Goal: Feedback & Contribution: Submit feedback/report problem

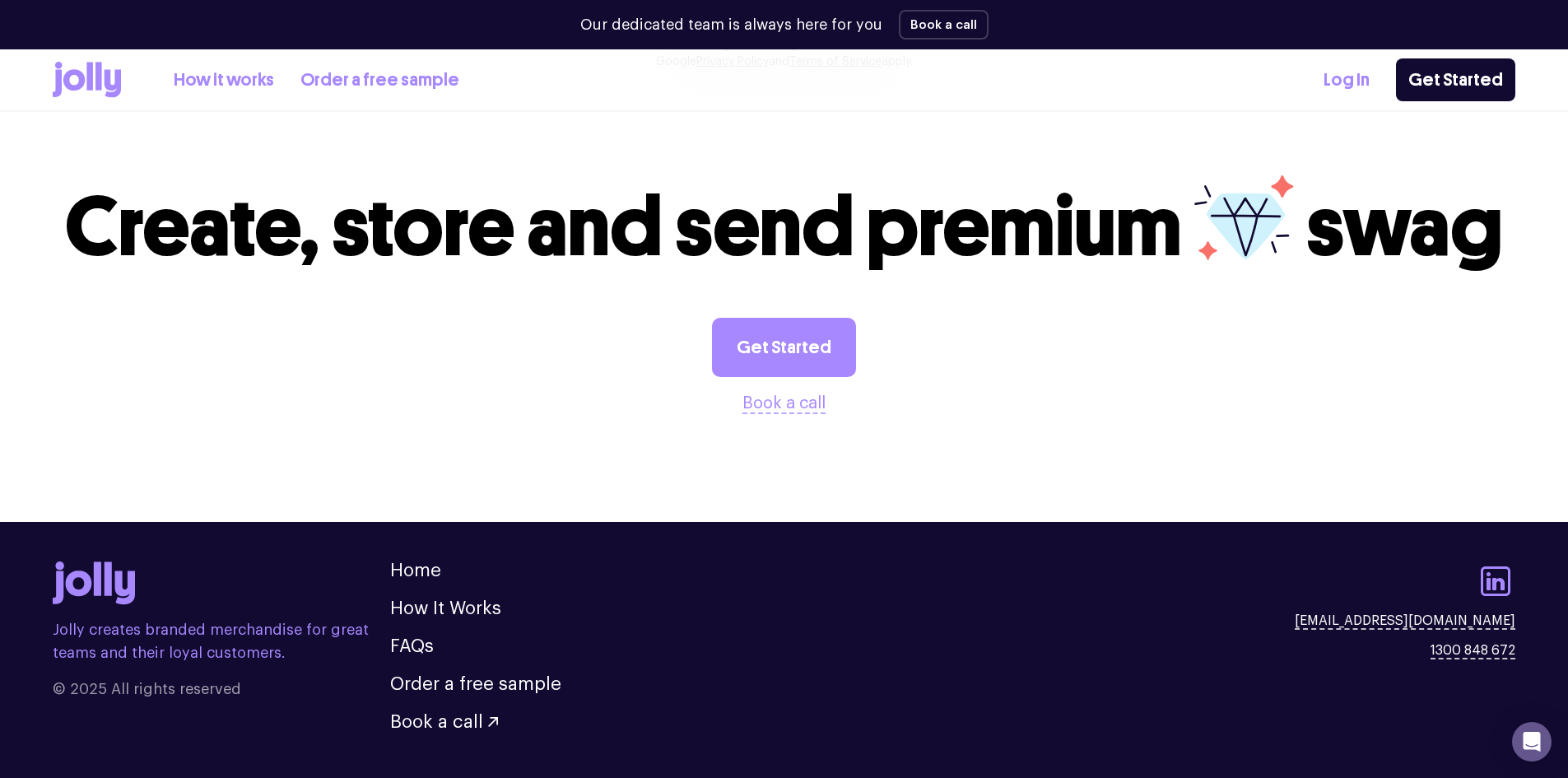
scroll to position [1708, 0]
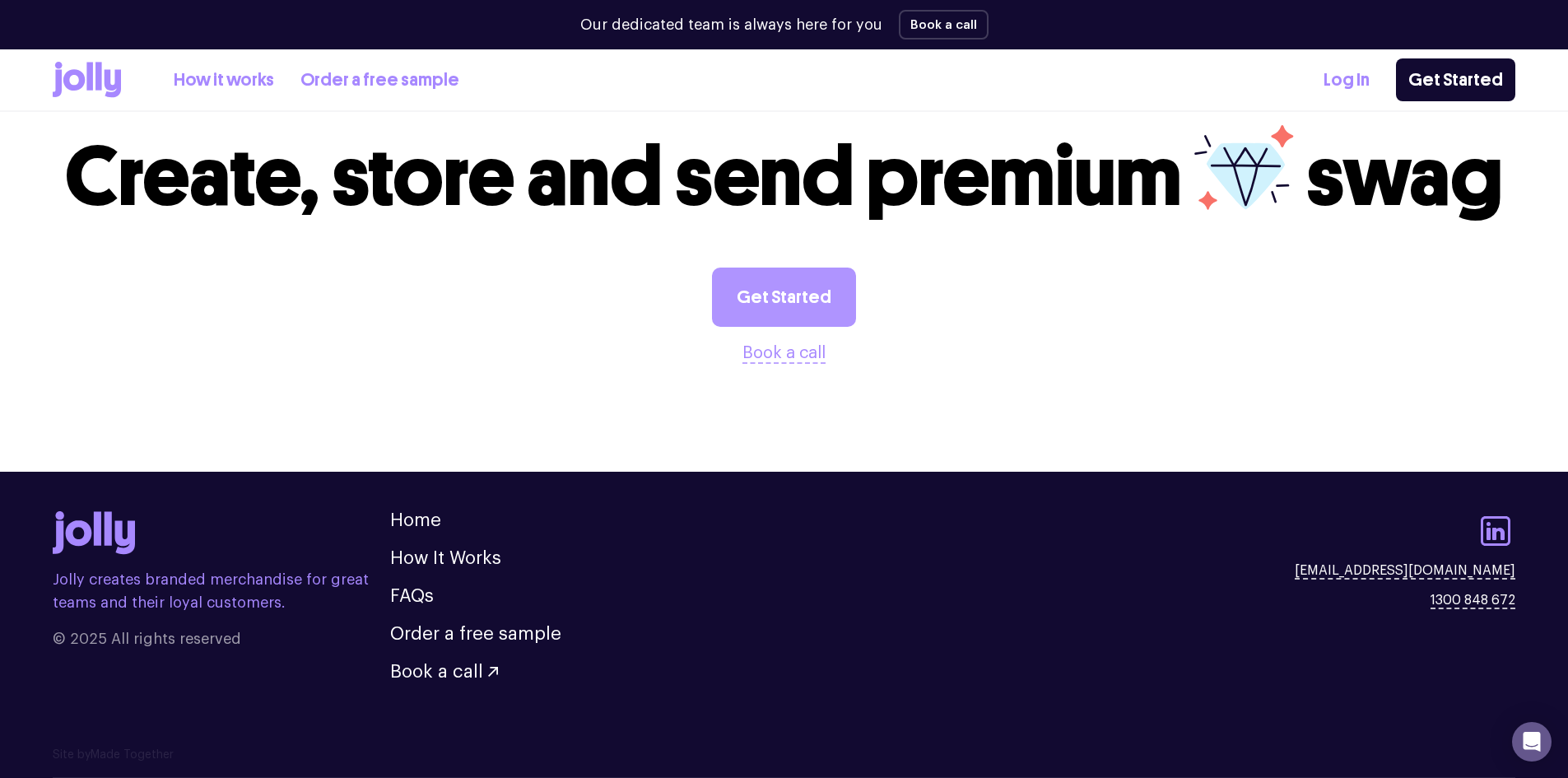
click at [756, 291] on link "Get Started" at bounding box center [784, 298] width 144 height 60
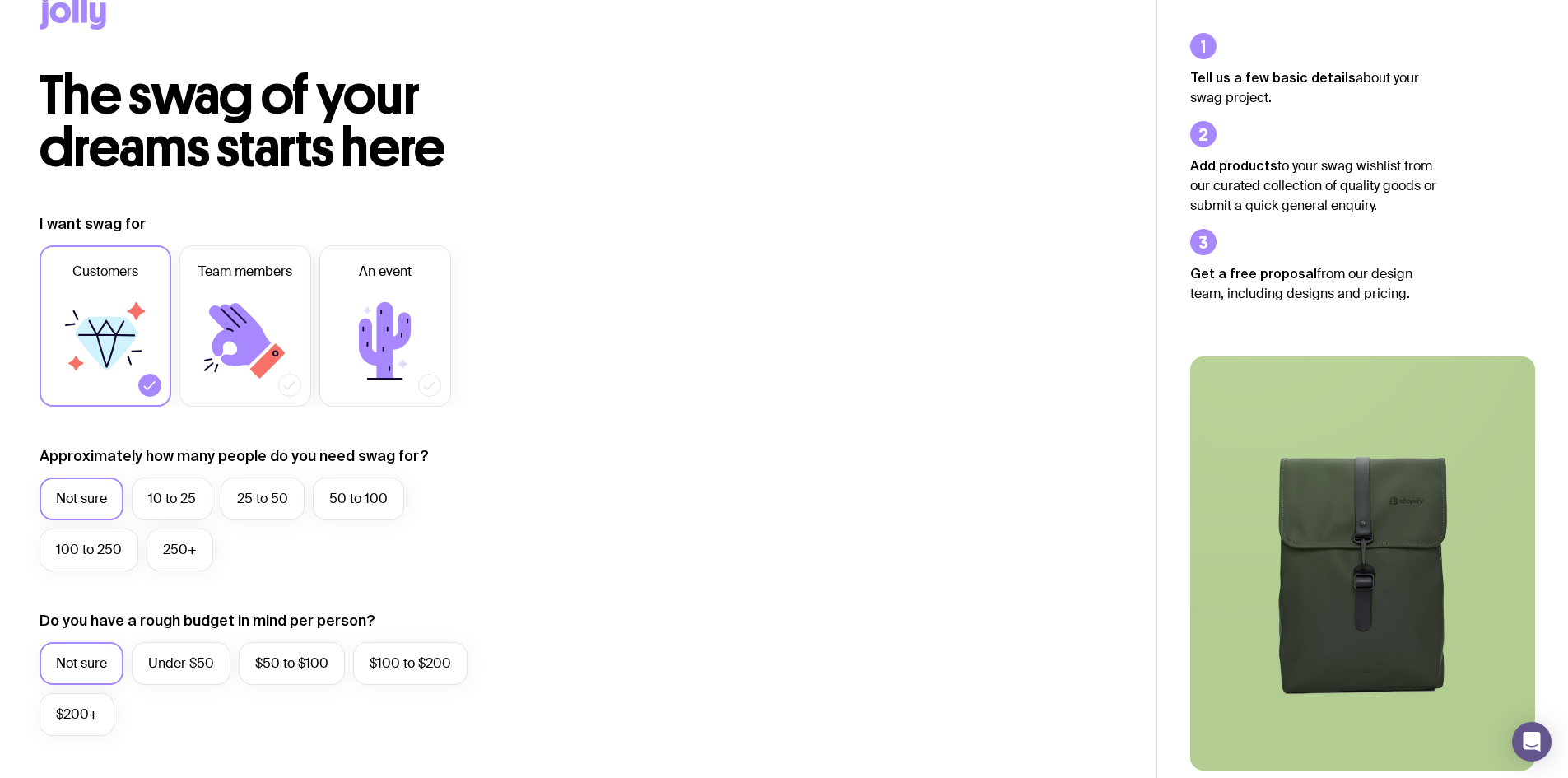
scroll to position [82, 0]
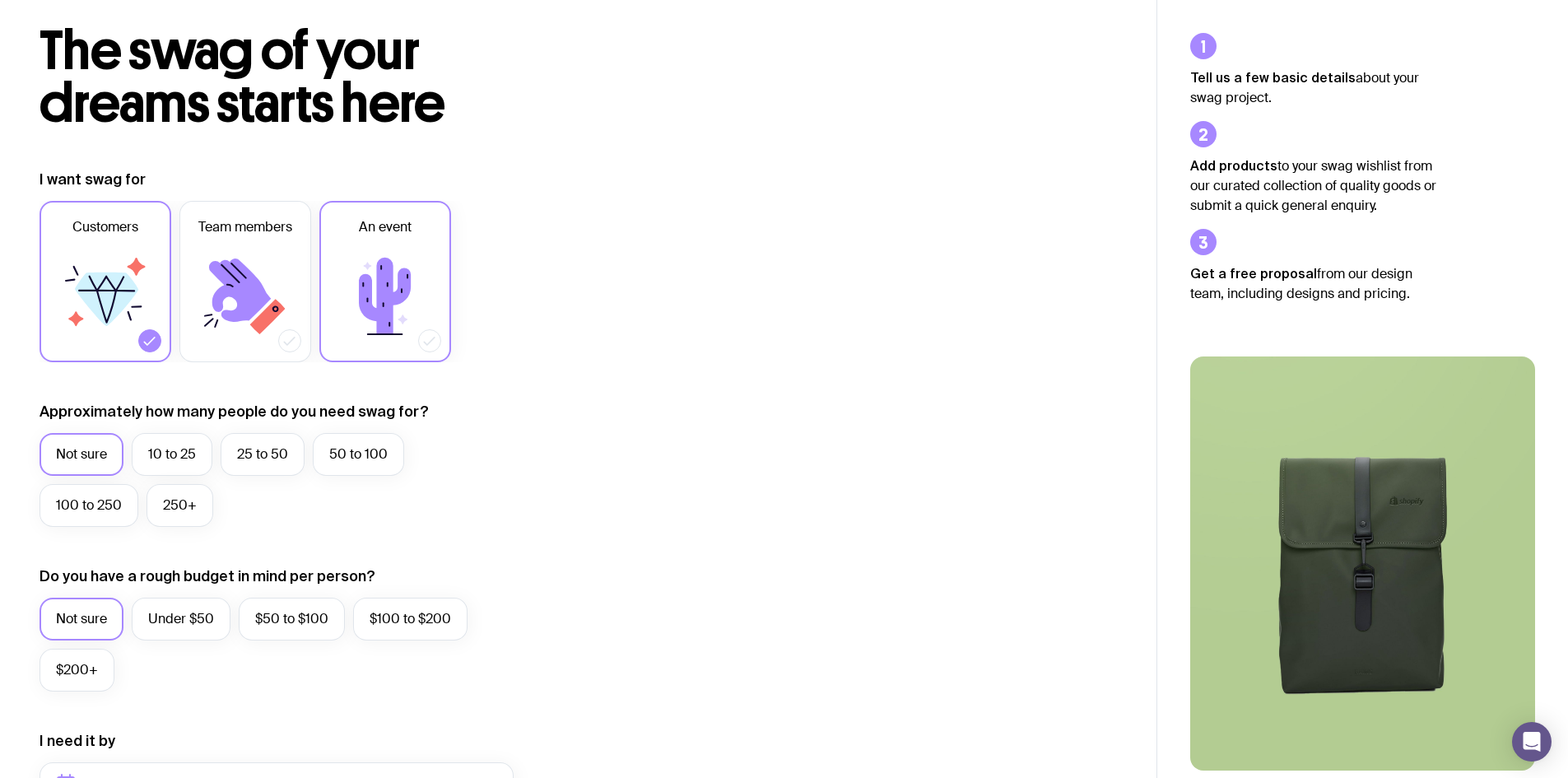
click at [415, 308] on icon at bounding box center [385, 296] width 99 height 99
click at [0, 0] on input "An event" at bounding box center [0, 0] width 0 height 0
click at [144, 336] on icon at bounding box center [150, 340] width 17 height 17
click at [0, 0] on input "Customers" at bounding box center [0, 0] width 0 height 0
click at [90, 504] on label "100 to 250" at bounding box center [88, 505] width 99 height 43
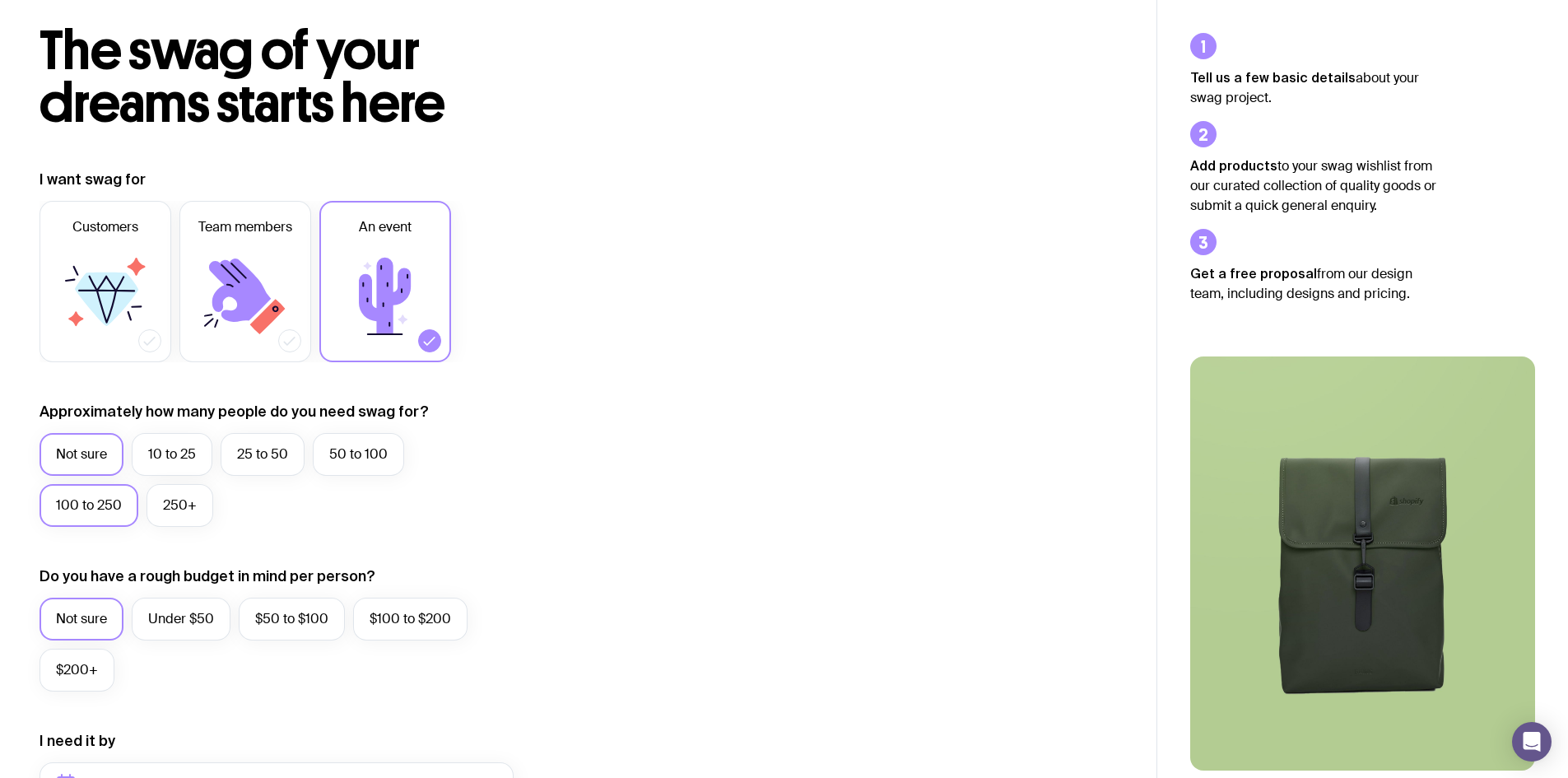
click at [0, 0] on input "100 to 250" at bounding box center [0, 0] width 0 height 0
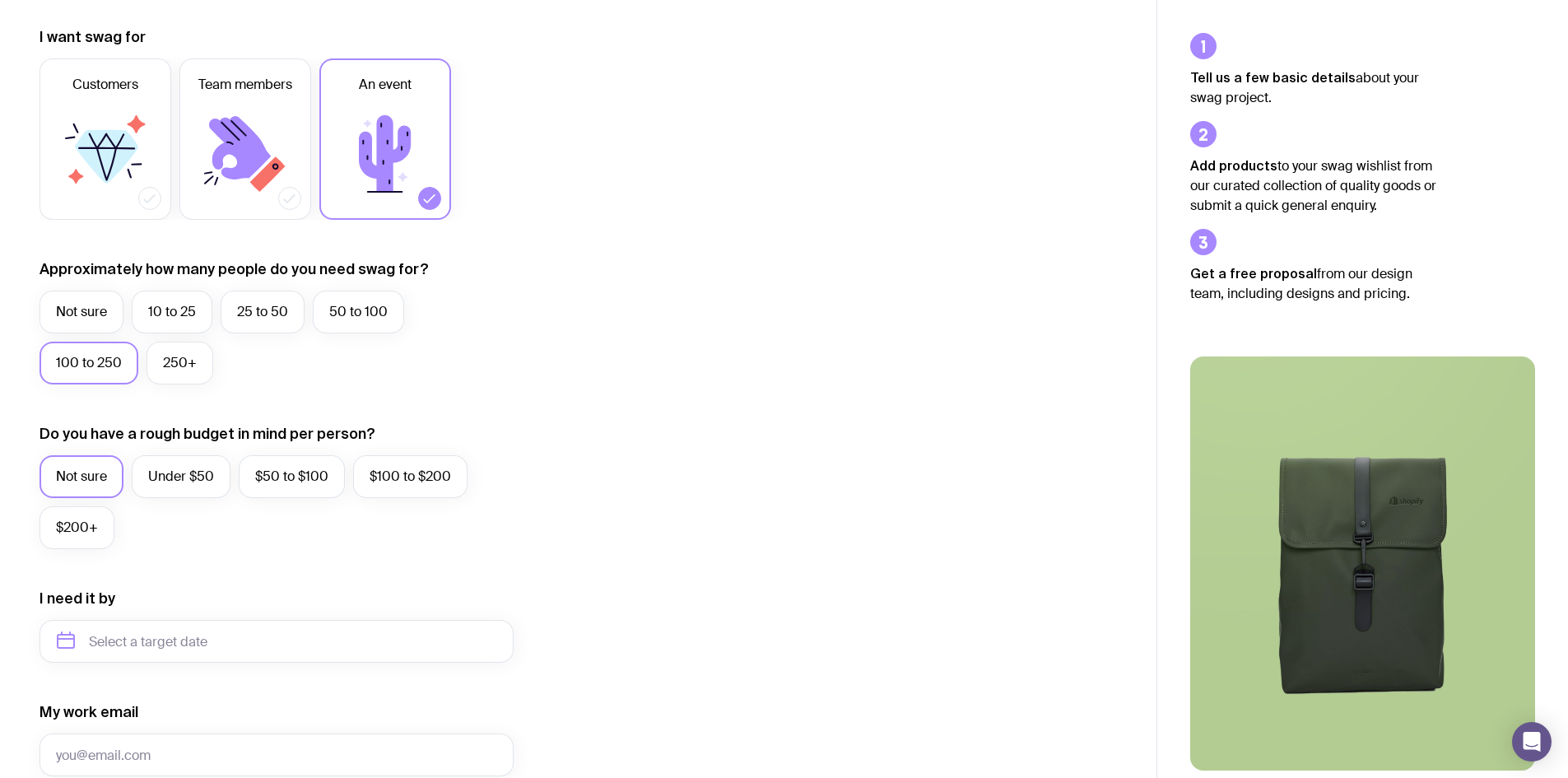
scroll to position [247, 0]
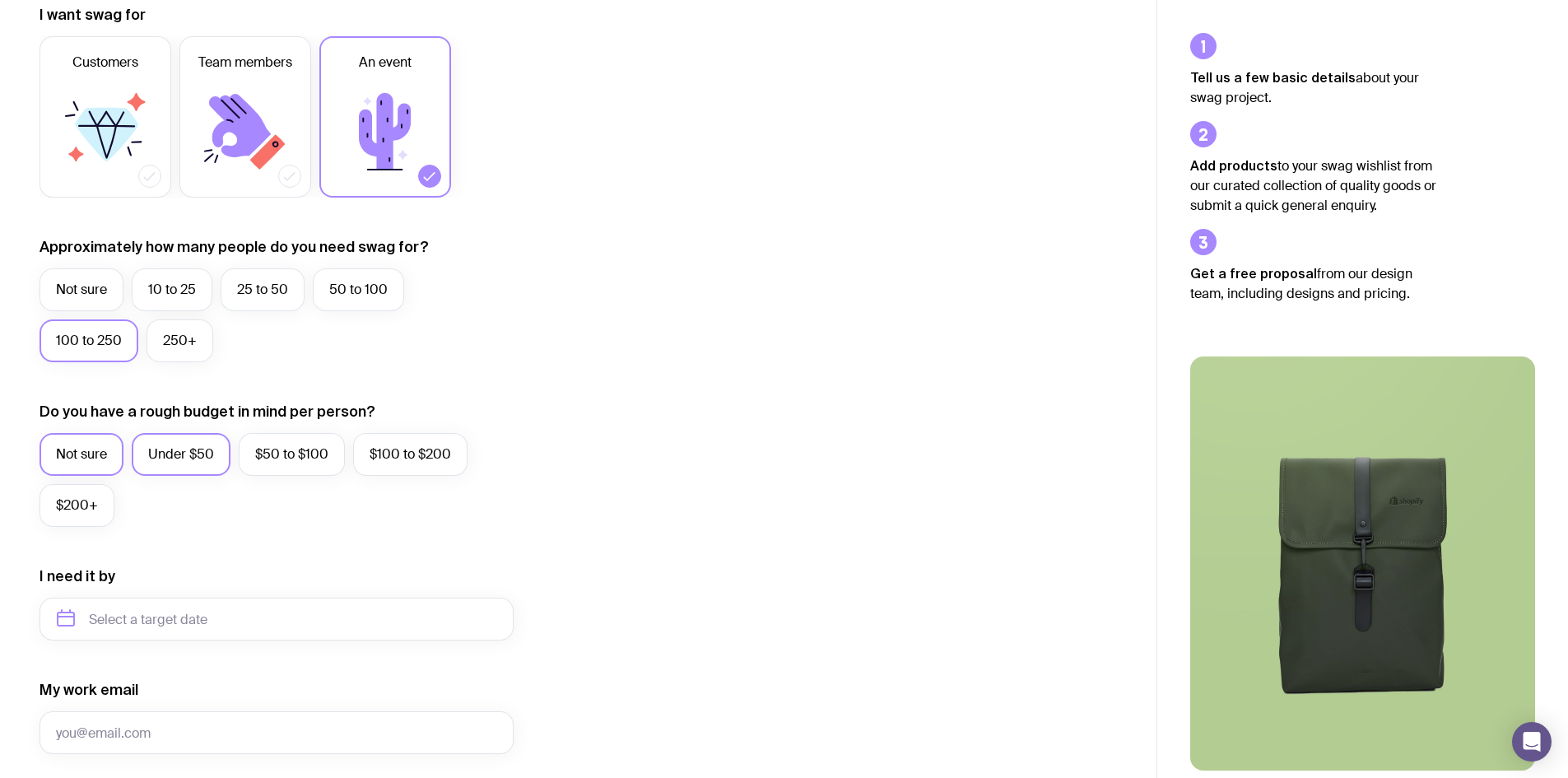
click at [171, 451] on label "Under $50" at bounding box center [180, 454] width 99 height 43
click at [0, 0] on input "Under $50" at bounding box center [0, 0] width 0 height 0
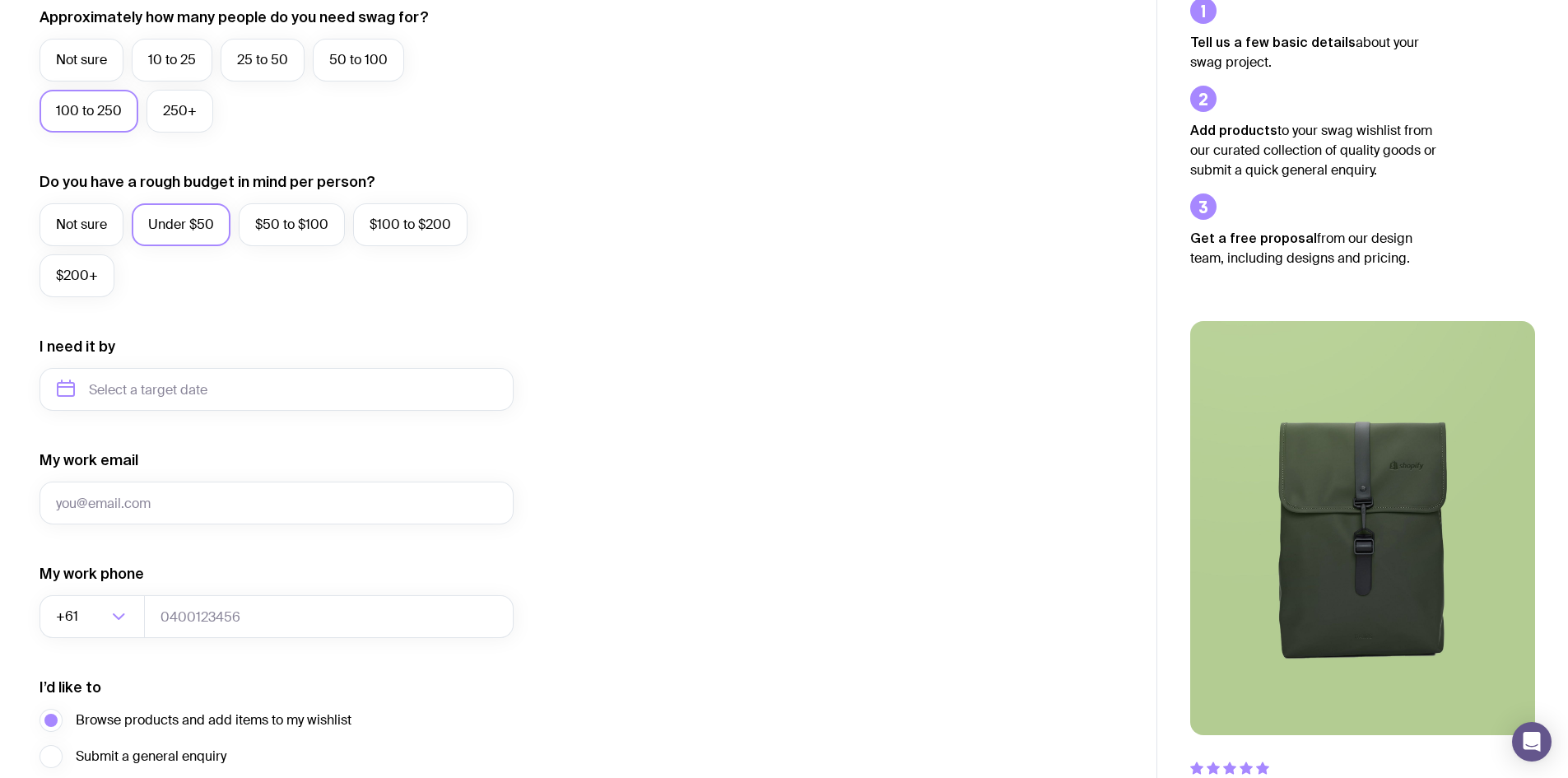
scroll to position [494, 0]
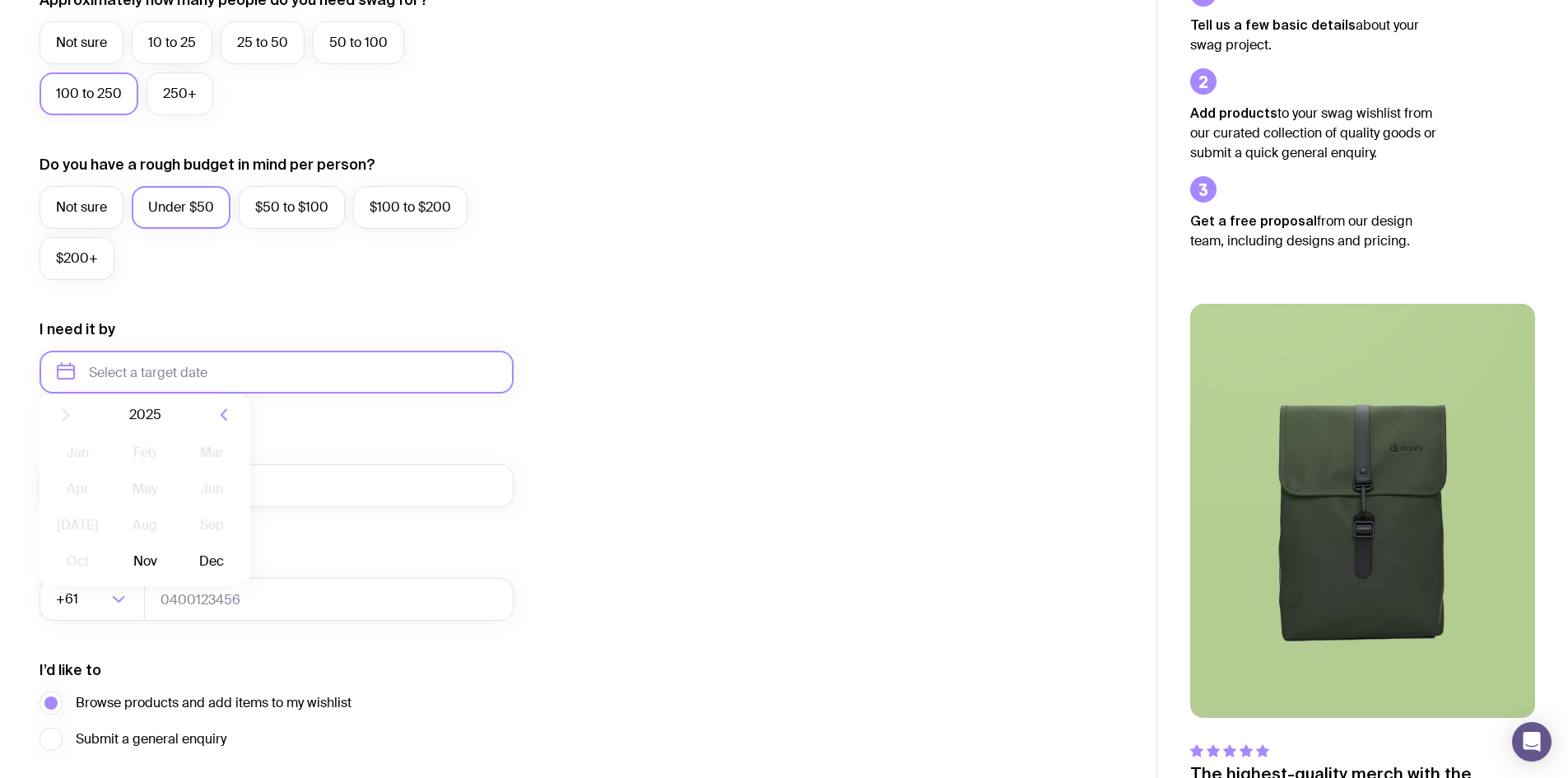
click at [100, 366] on input "text" at bounding box center [277, 372] width 475 height 43
click at [213, 570] on button "Dec" at bounding box center [212, 575] width 60 height 33
type input "[DATE]"
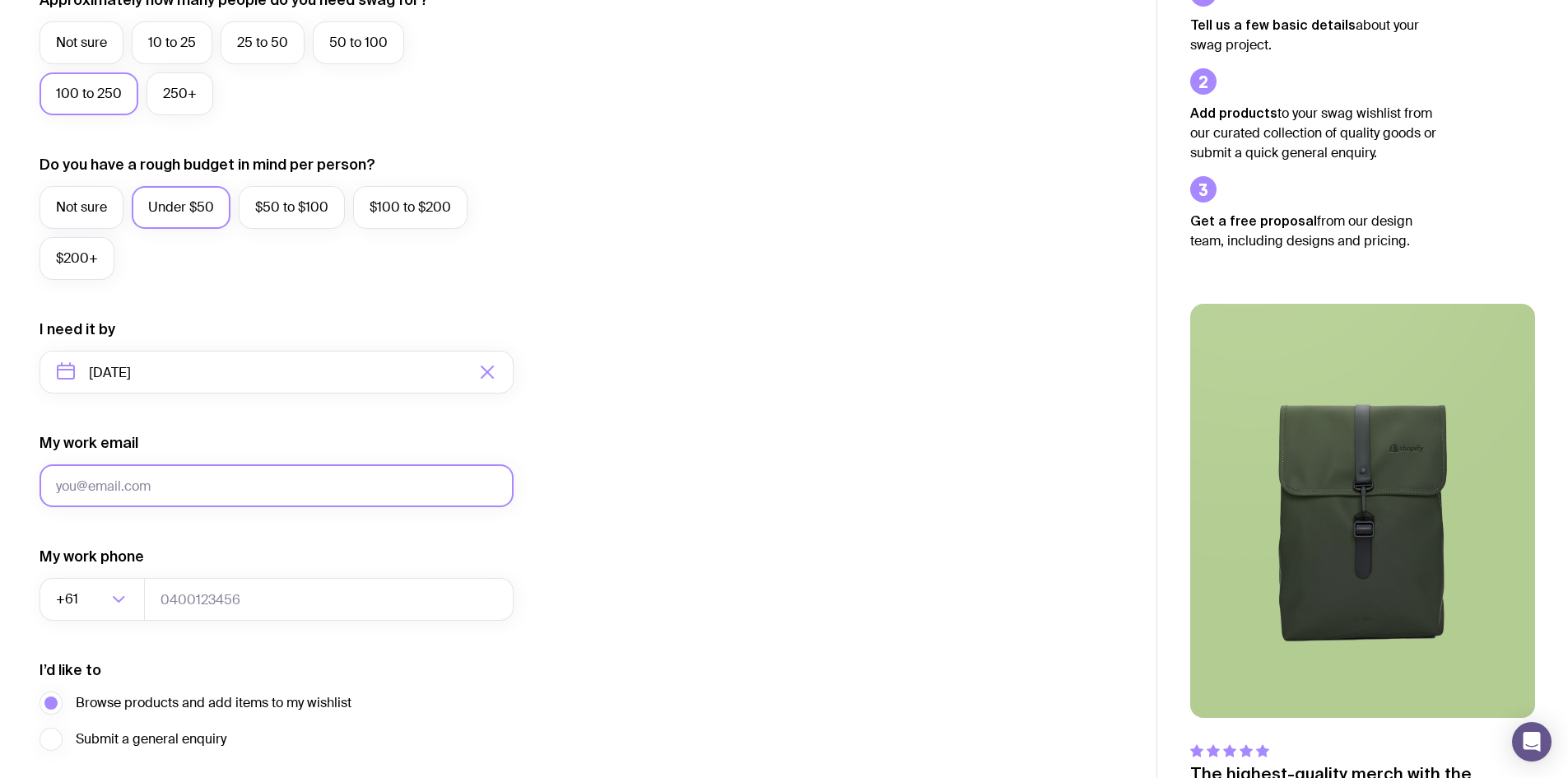
click at [182, 483] on input "My work email" at bounding box center [277, 485] width 475 height 43
type input "[PERSON_NAME][EMAIL_ADDRESS][PERSON_NAME][DOMAIN_NAME]"
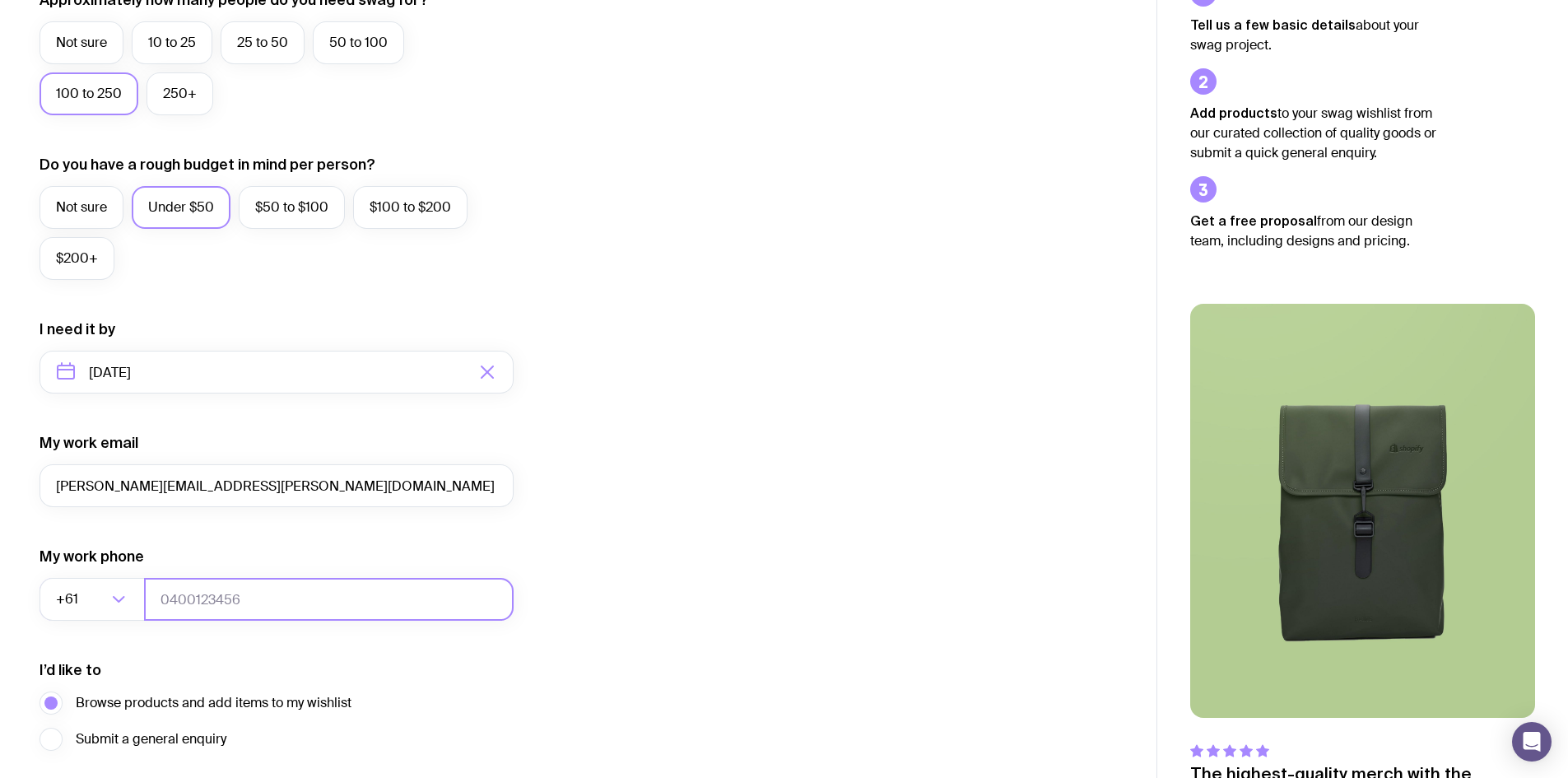
type input "0404649635"
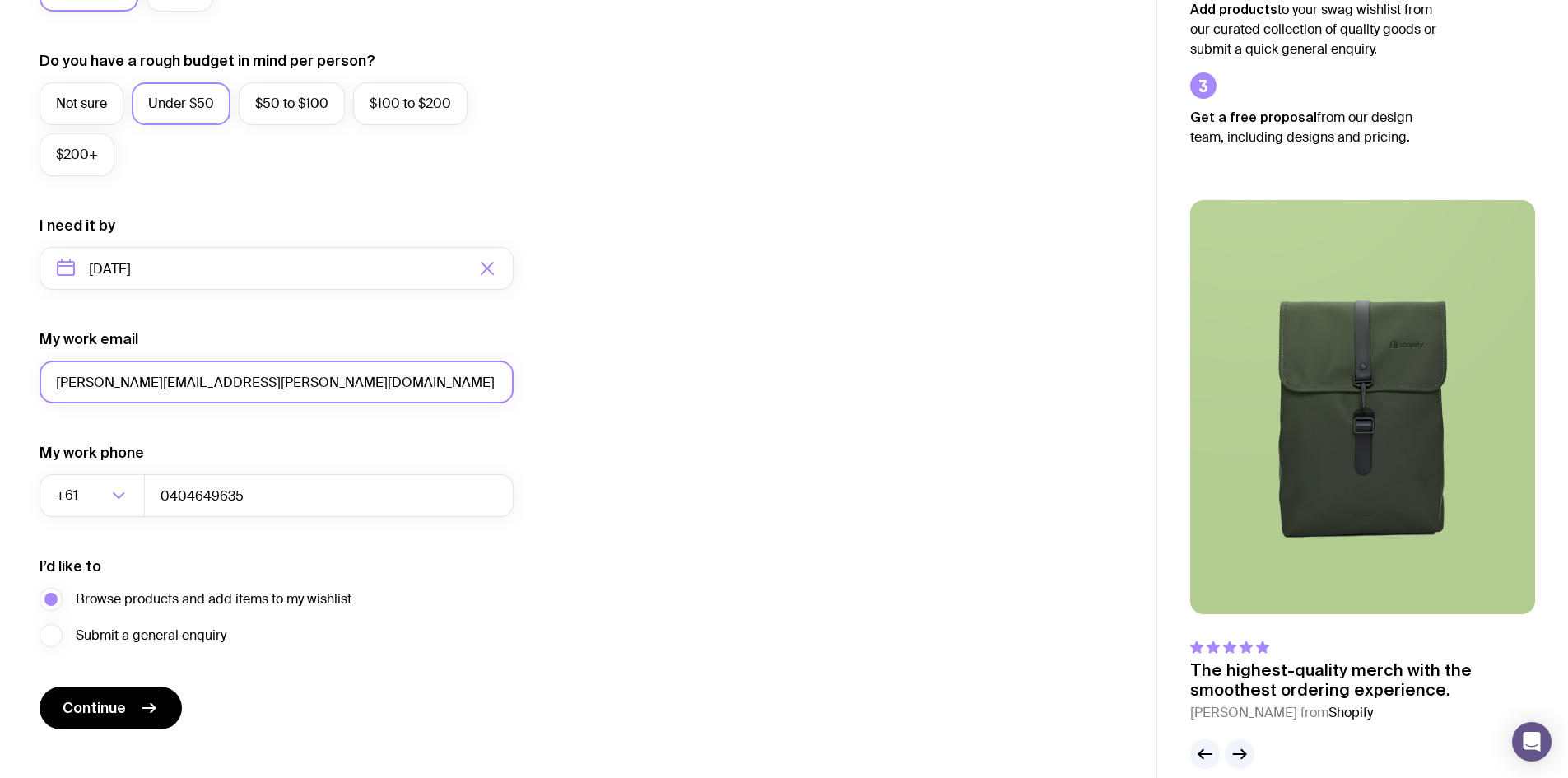
scroll to position [621, 0]
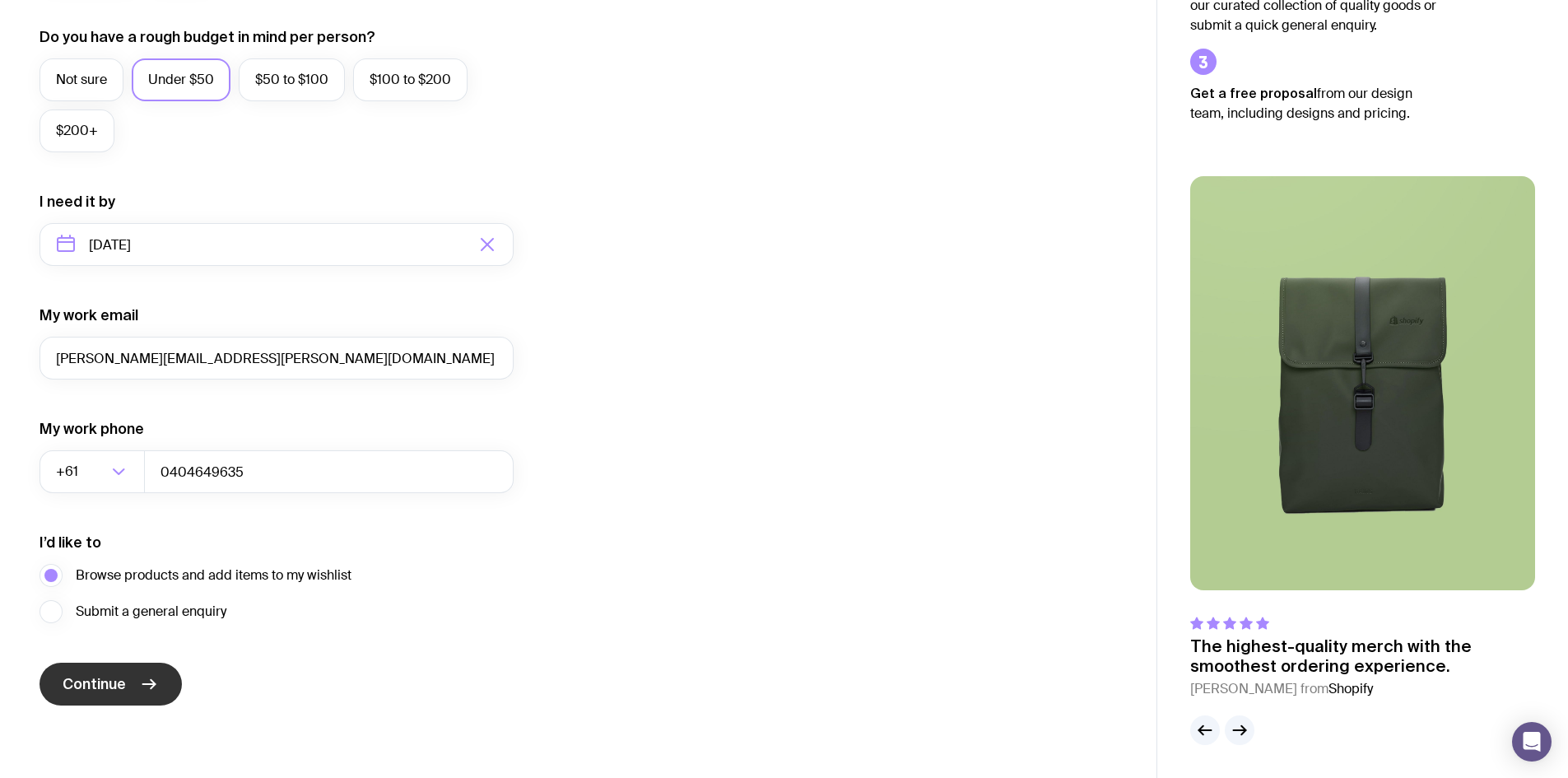
click at [123, 682] on span "Continue" at bounding box center [94, 683] width 63 height 20
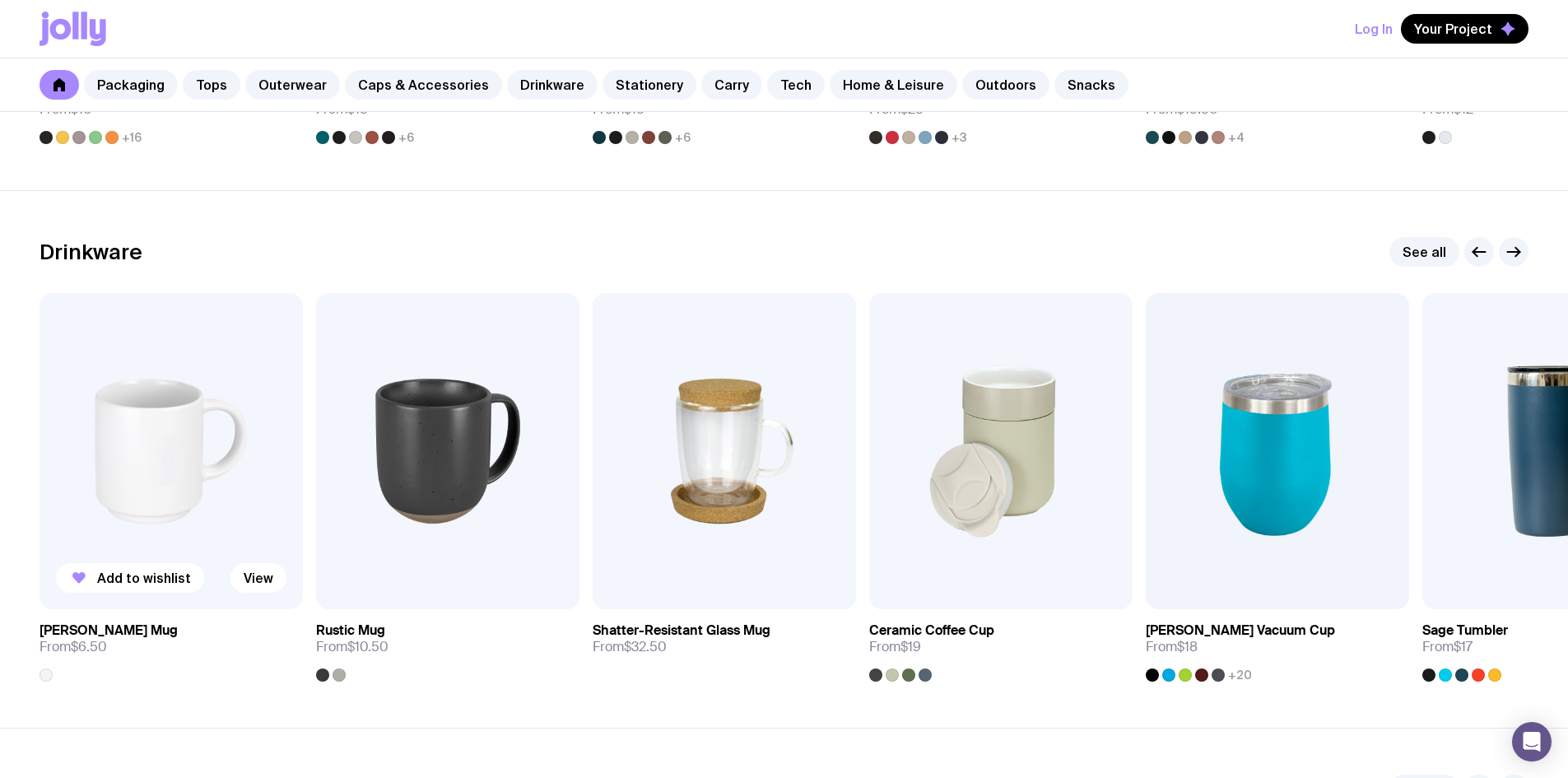
scroll to position [2304, 0]
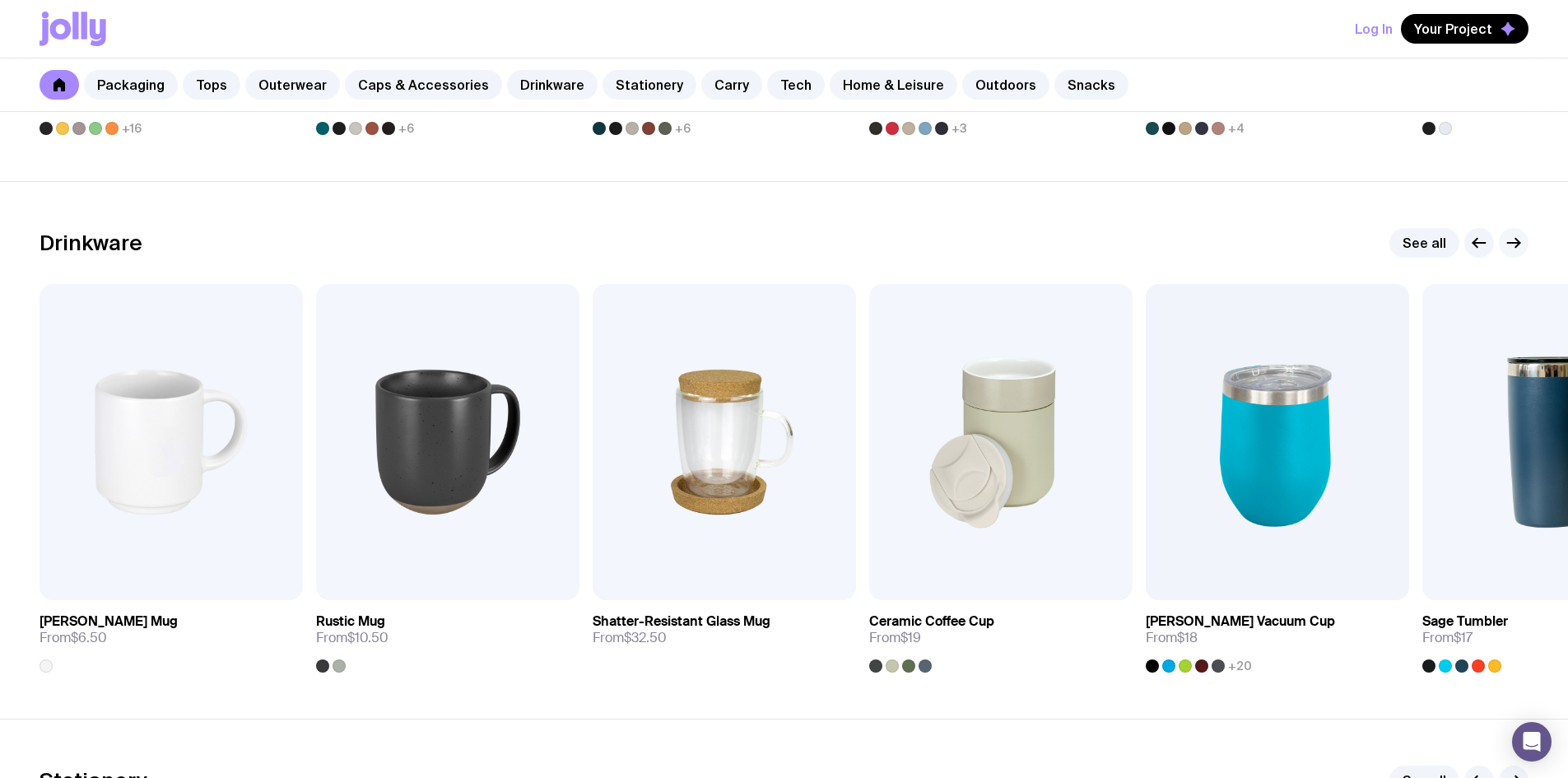
click at [1519, 242] on g "button" at bounding box center [1515, 243] width 12 height 9
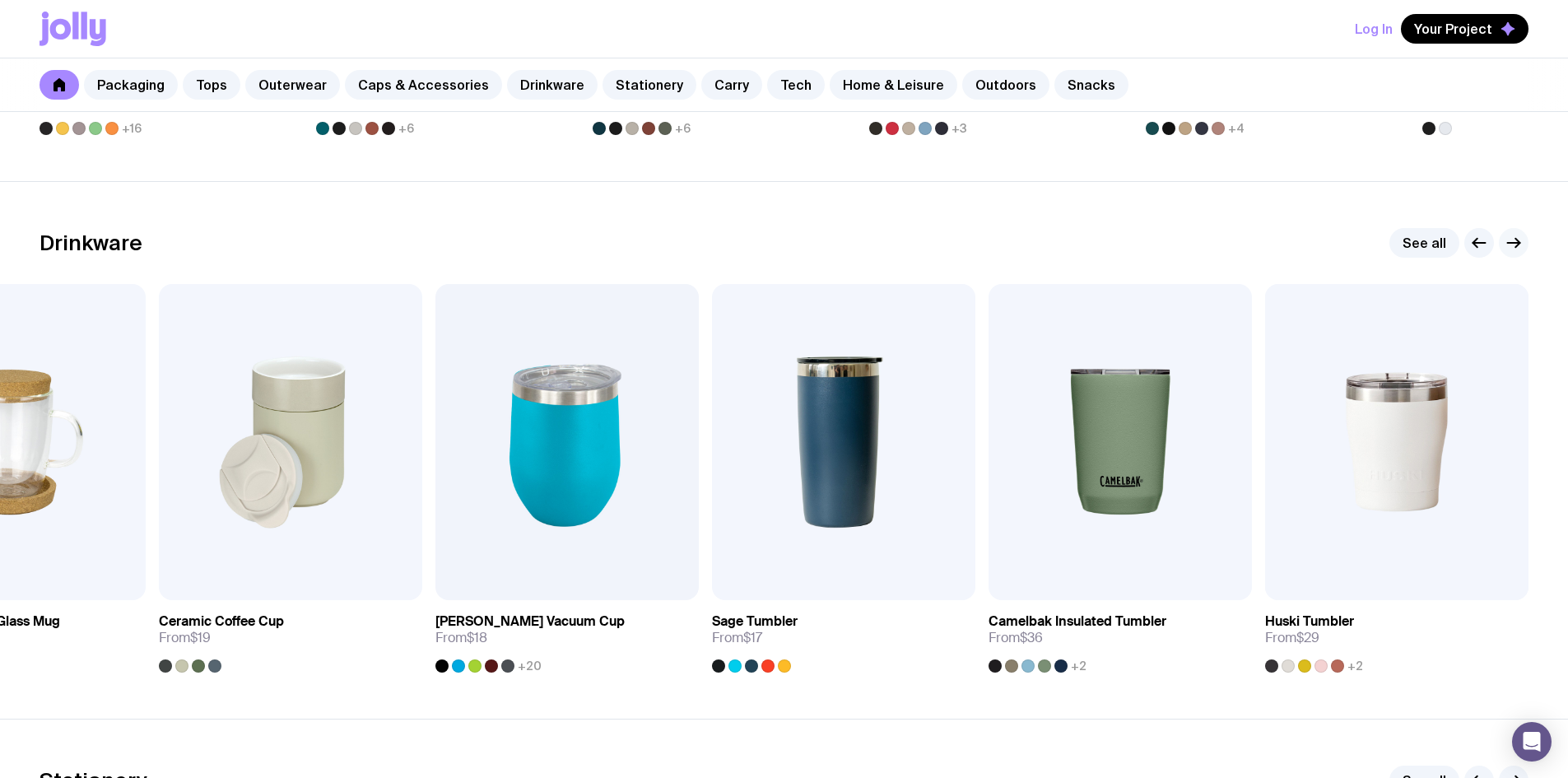
click at [1513, 241] on icon "button" at bounding box center [1514, 242] width 20 height 20
click at [1515, 242] on icon "button" at bounding box center [1515, 242] width 12 height 0
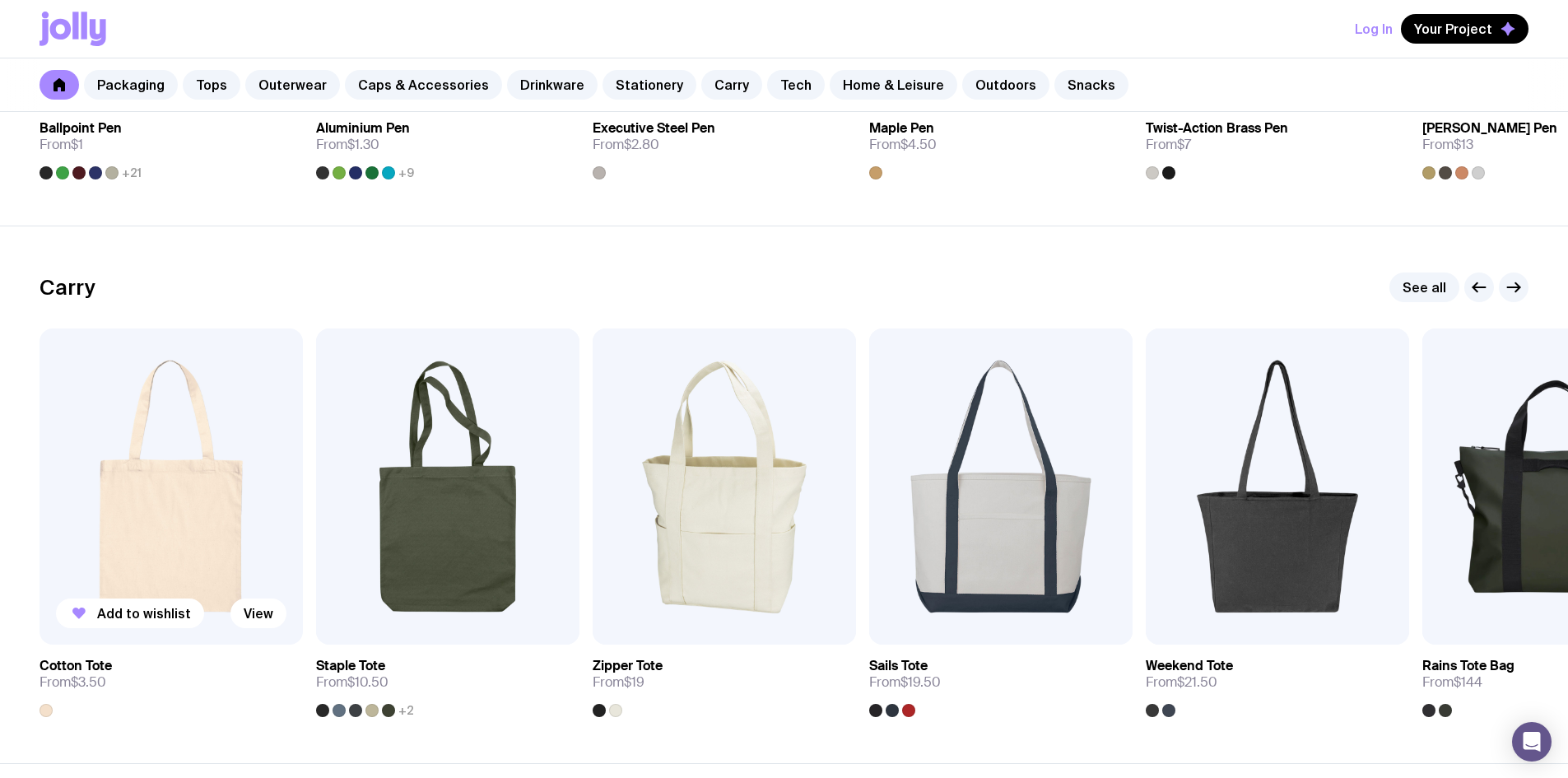
scroll to position [3374, 0]
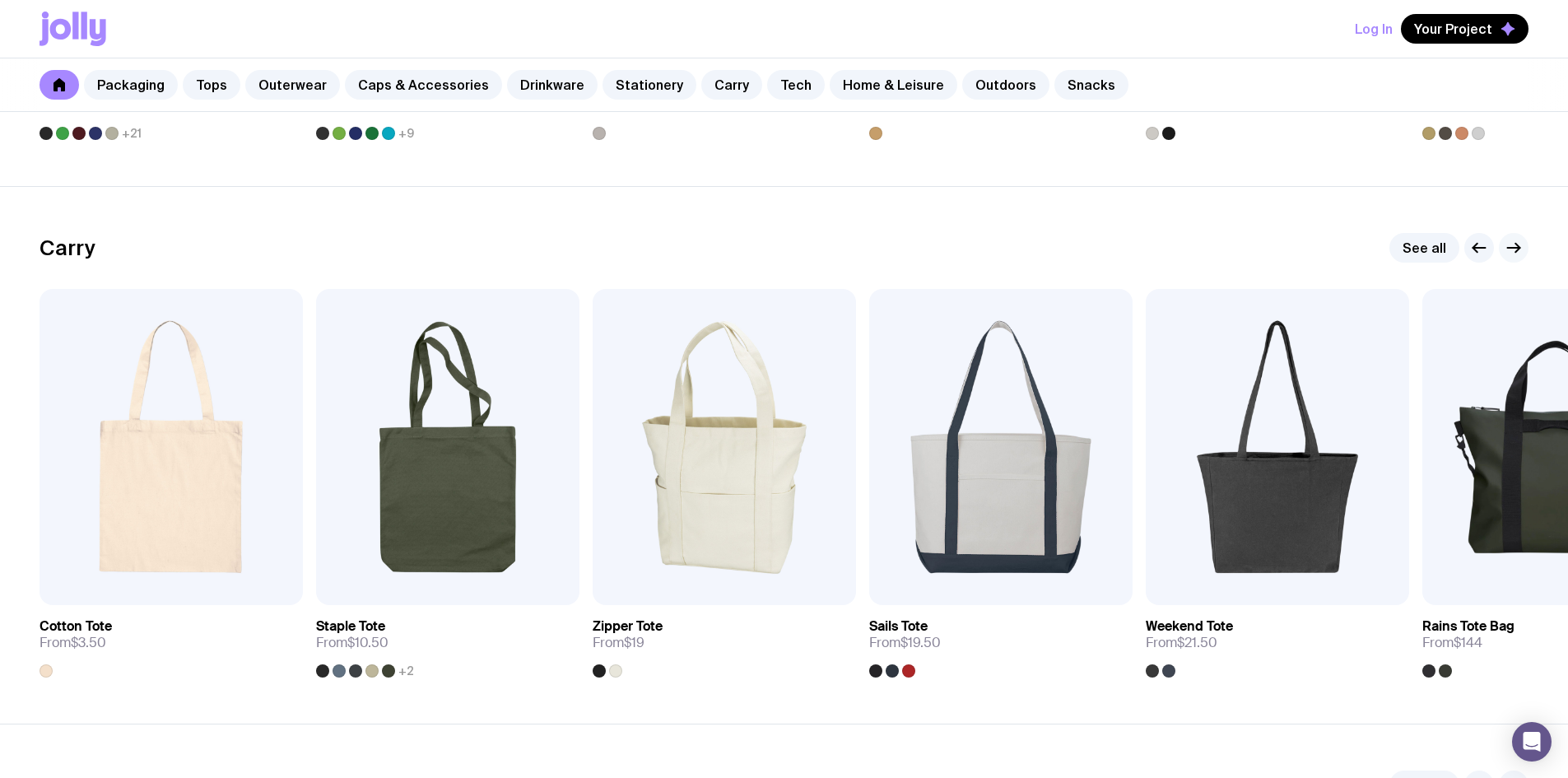
click at [1515, 243] on icon "button" at bounding box center [1517, 248] width 4 height 9
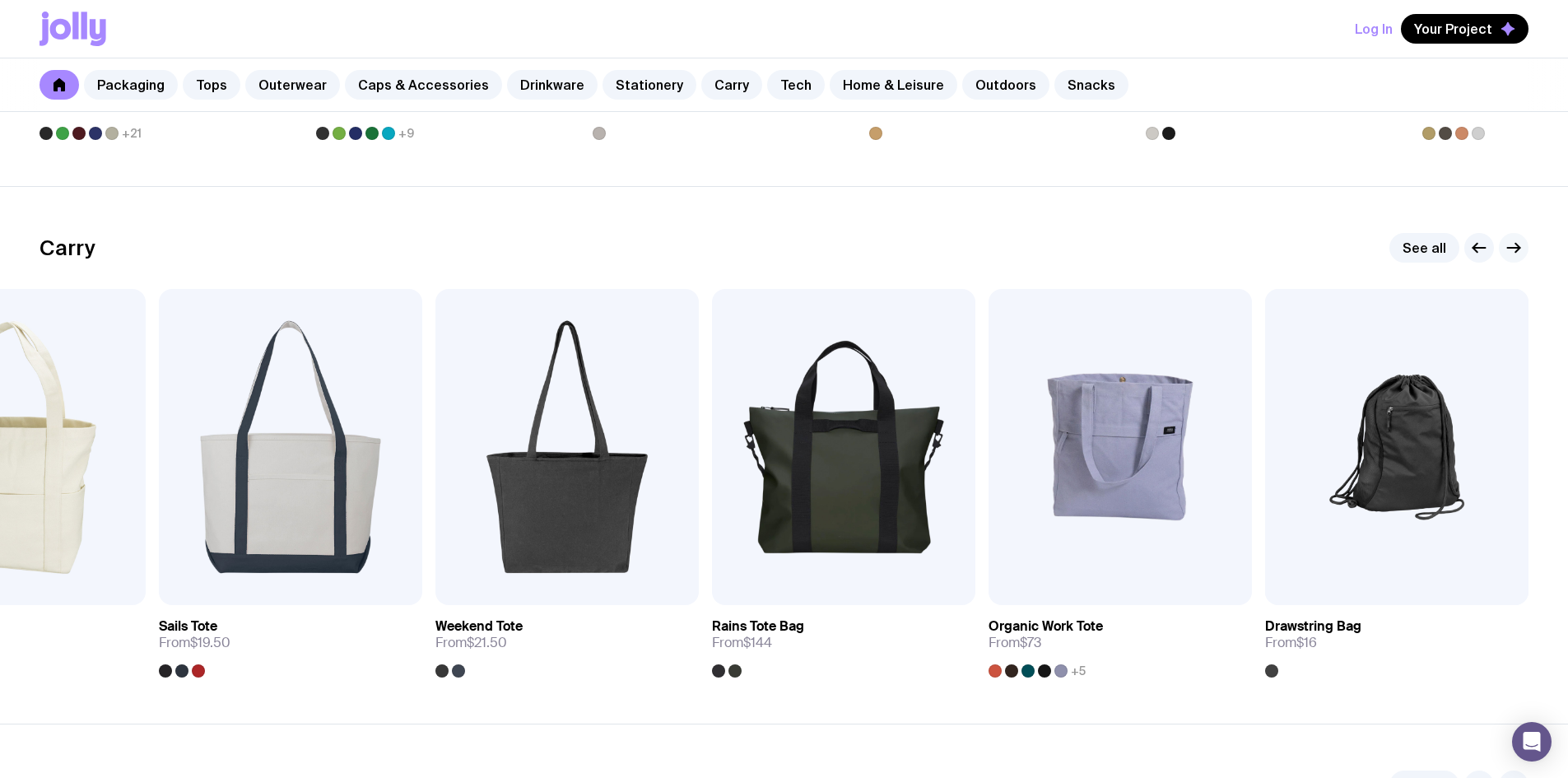
click at [1512, 244] on icon "button" at bounding box center [1514, 248] width 20 height 20
click at [1471, 247] on icon "button" at bounding box center [1479, 248] width 20 height 20
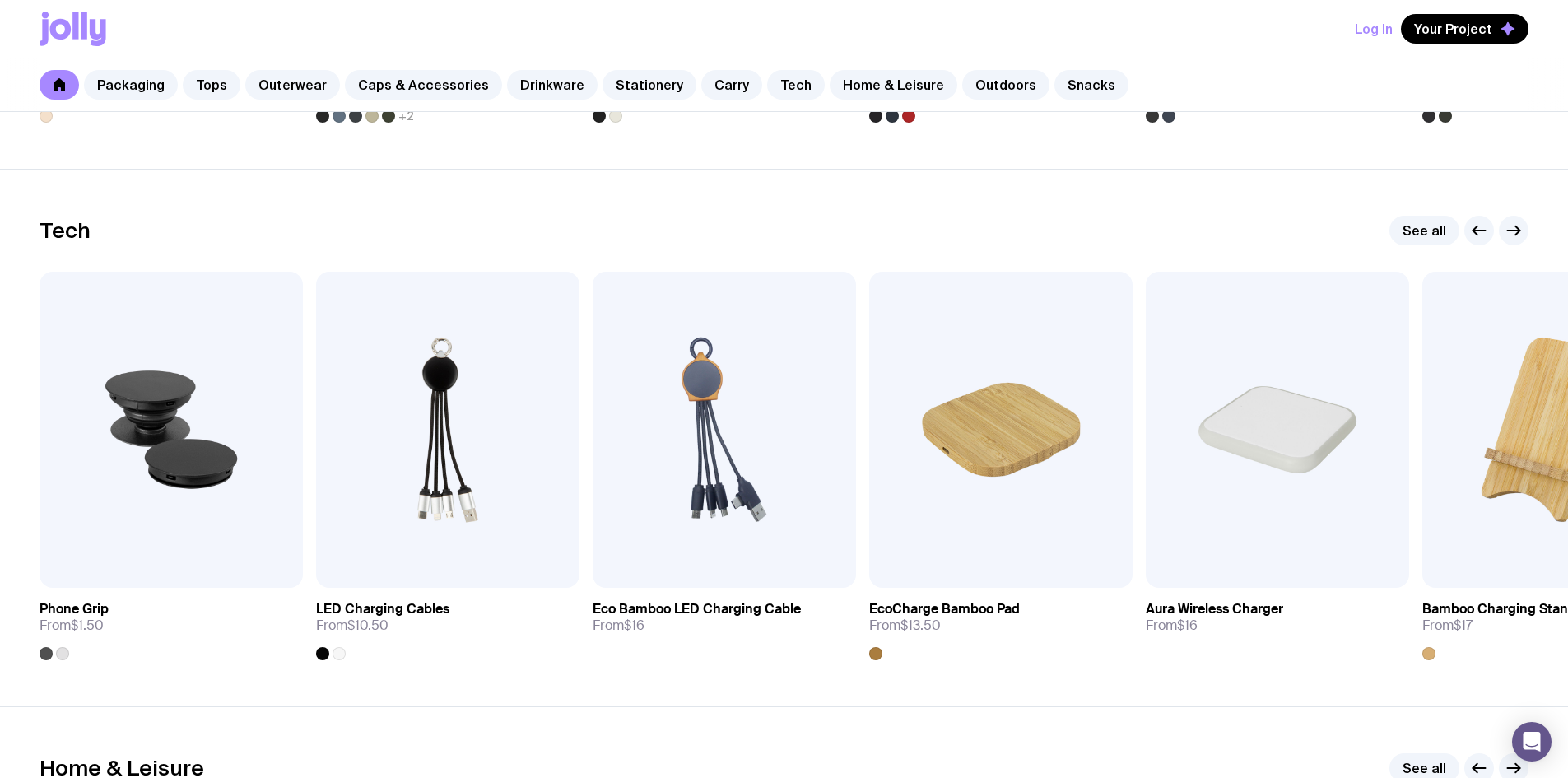
scroll to position [3950, 0]
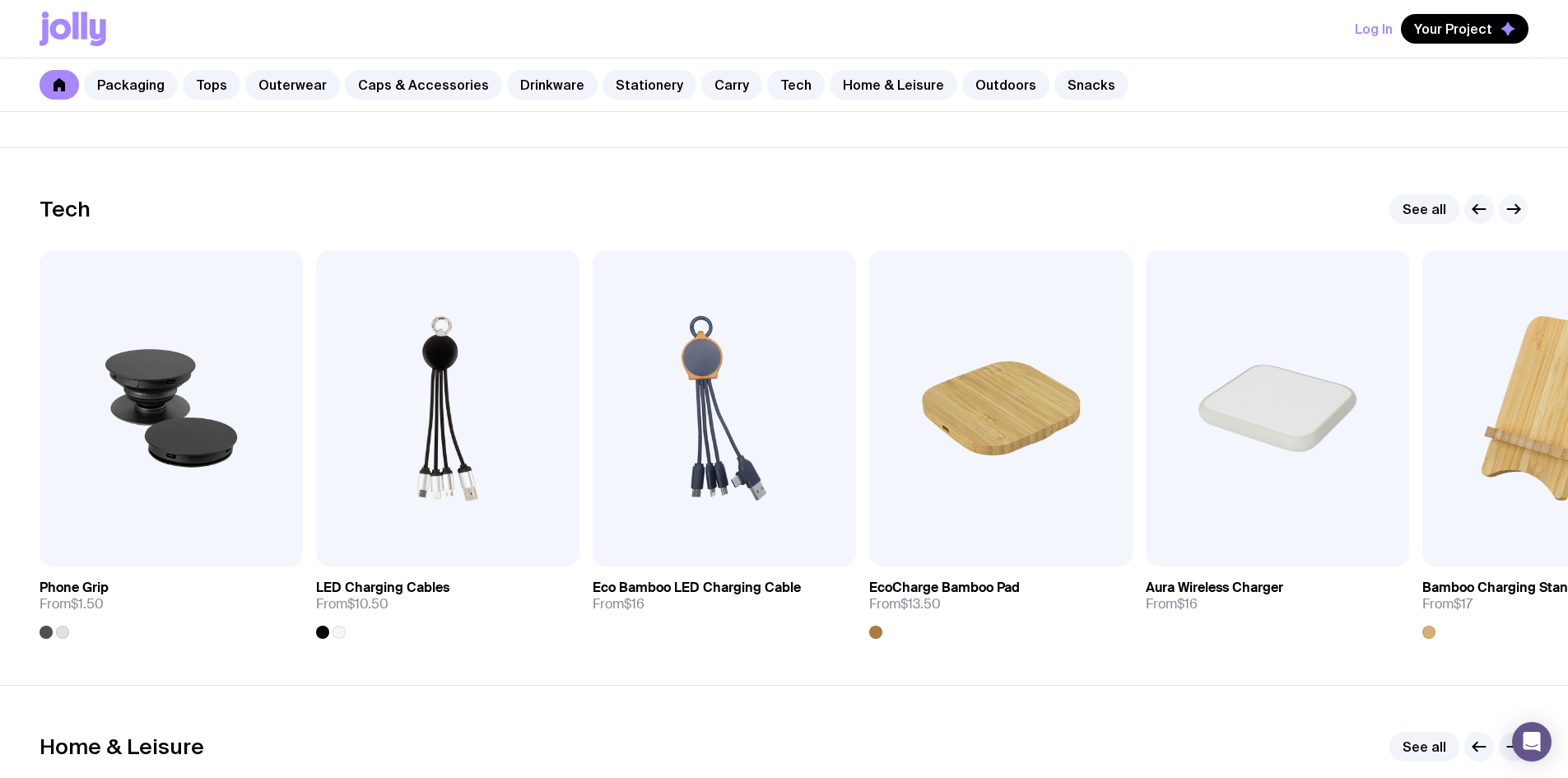
click at [1511, 209] on icon "button" at bounding box center [1515, 209] width 12 height 0
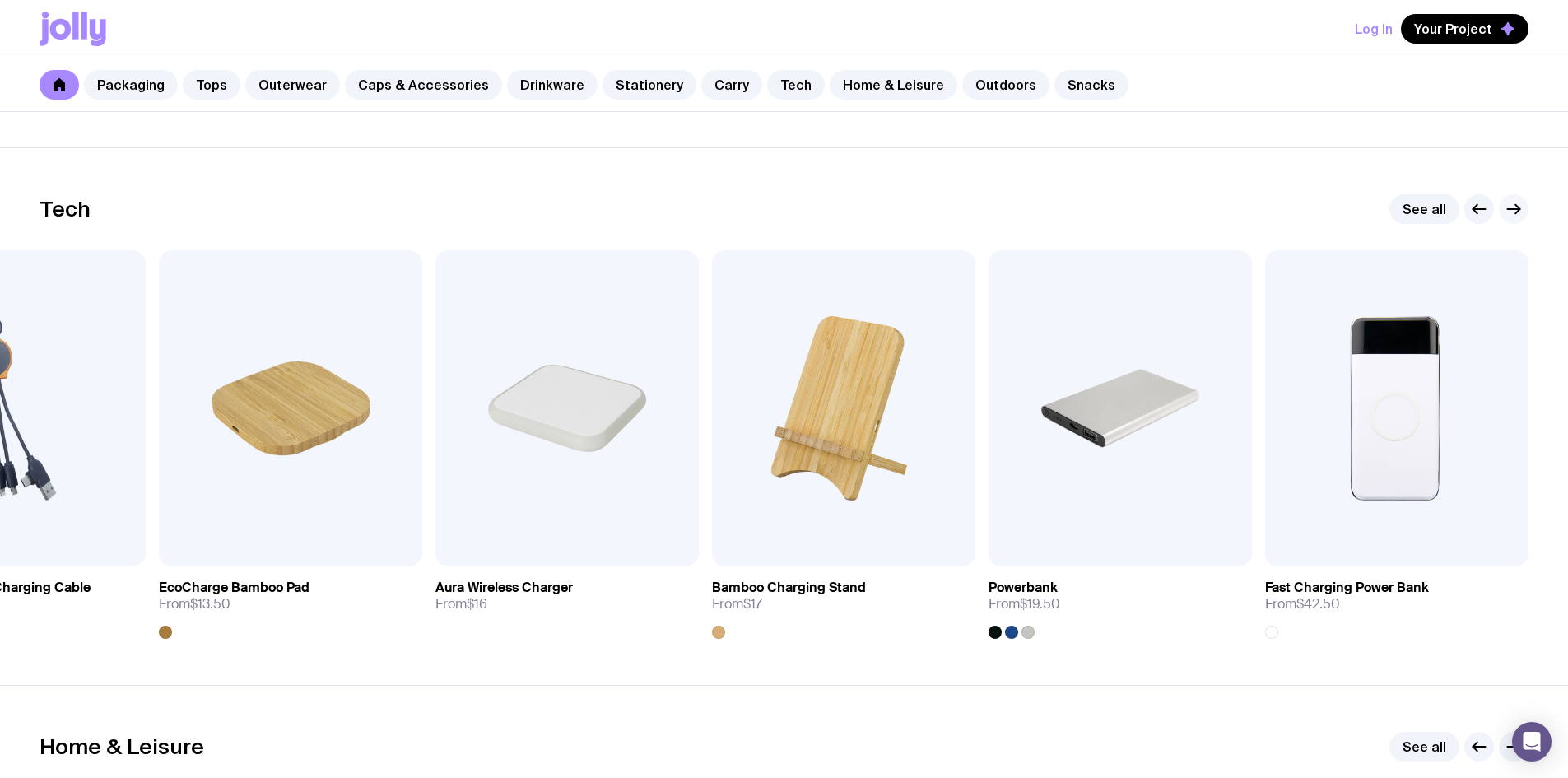
click at [1510, 212] on icon "button" at bounding box center [1514, 209] width 20 height 20
click at [1474, 211] on icon "button" at bounding box center [1475, 209] width 4 height 9
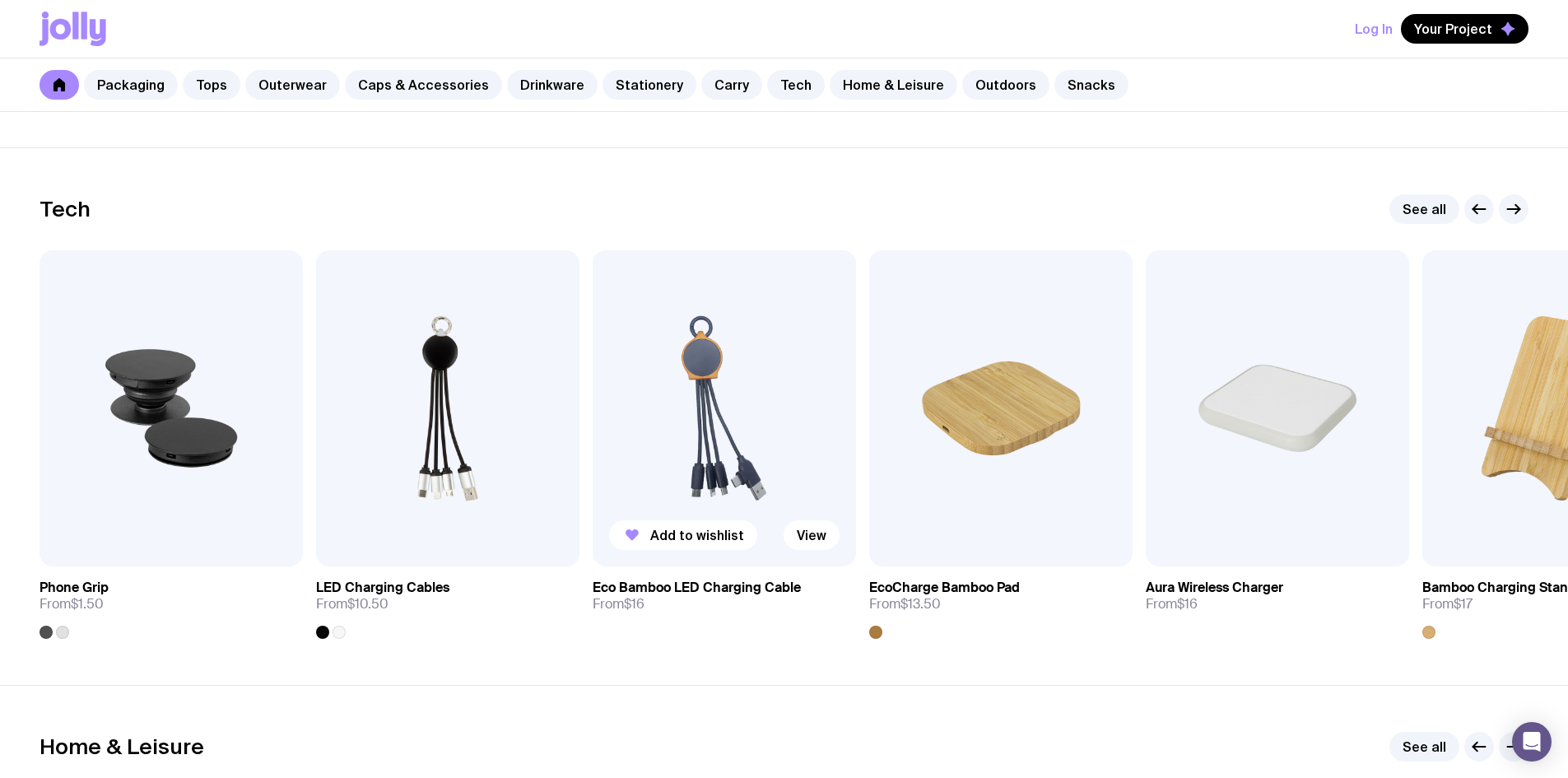
click at [692, 356] on img at bounding box center [724, 408] width 264 height 316
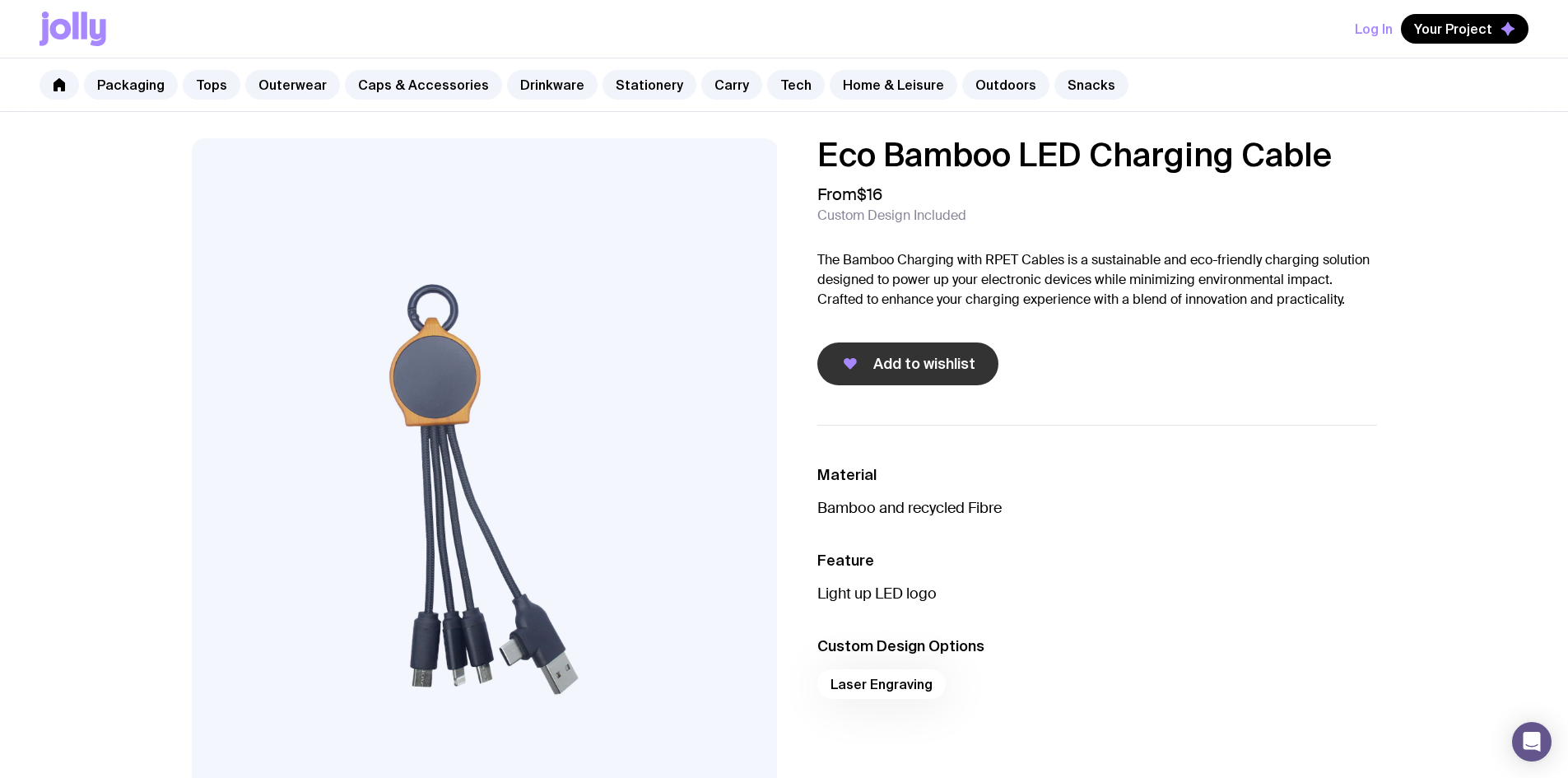
click at [903, 363] on span "Add to wishlist" at bounding box center [925, 363] width 102 height 20
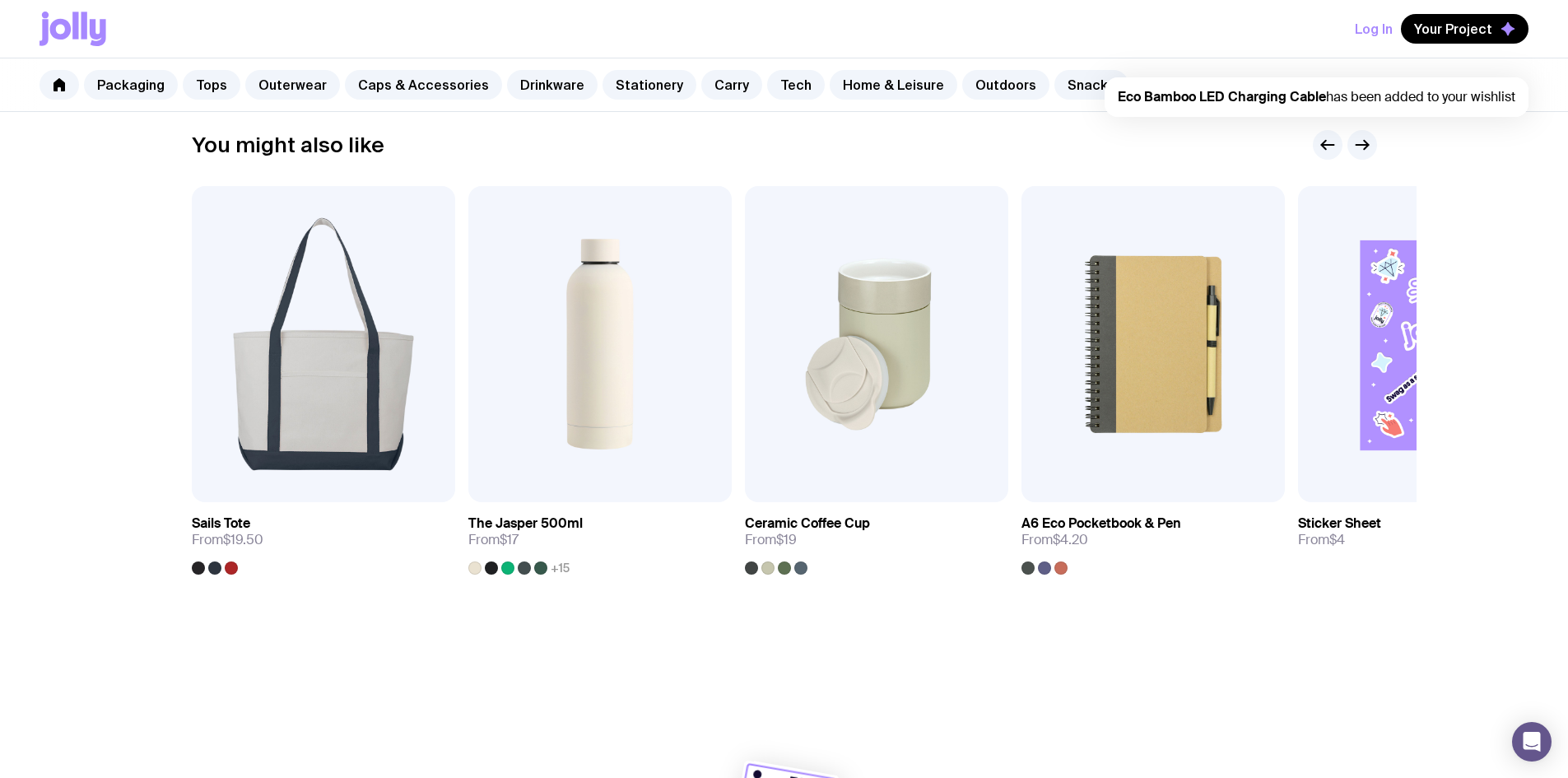
scroll to position [874, 0]
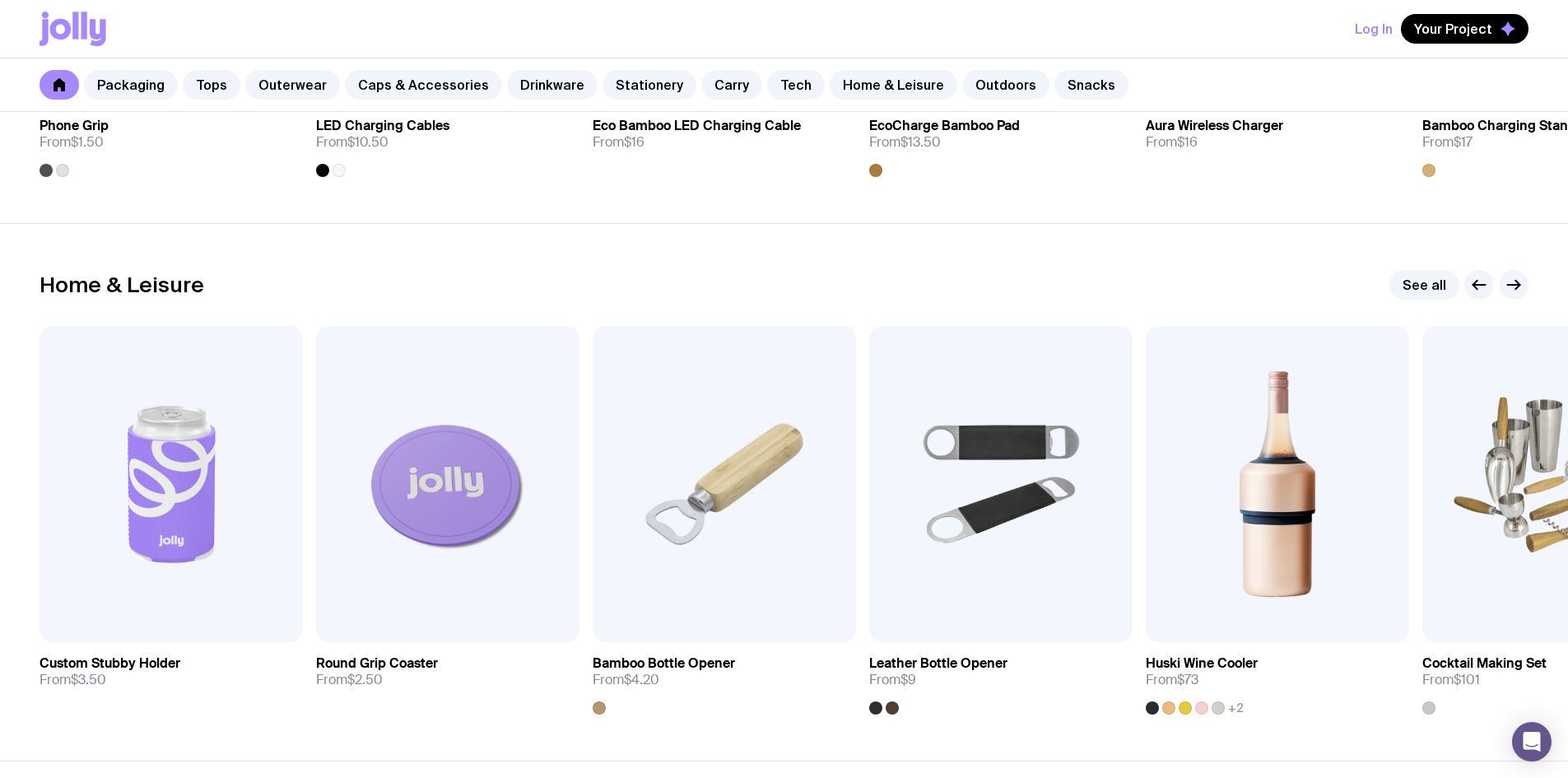
scroll to position [4412, 0]
click at [1522, 281] on icon "button" at bounding box center [1514, 284] width 20 height 20
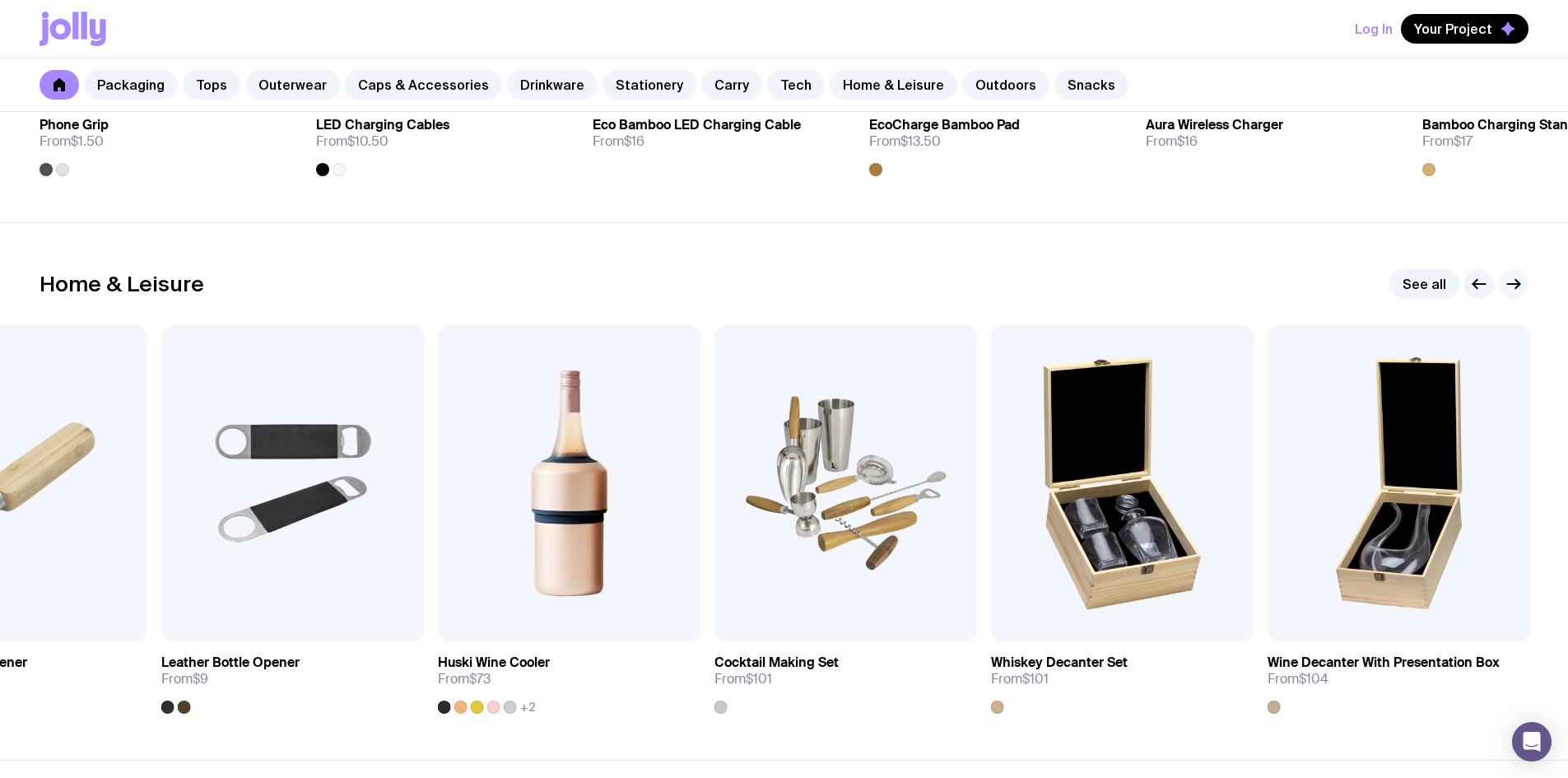
click at [1522, 281] on icon "button" at bounding box center [1514, 284] width 20 height 20
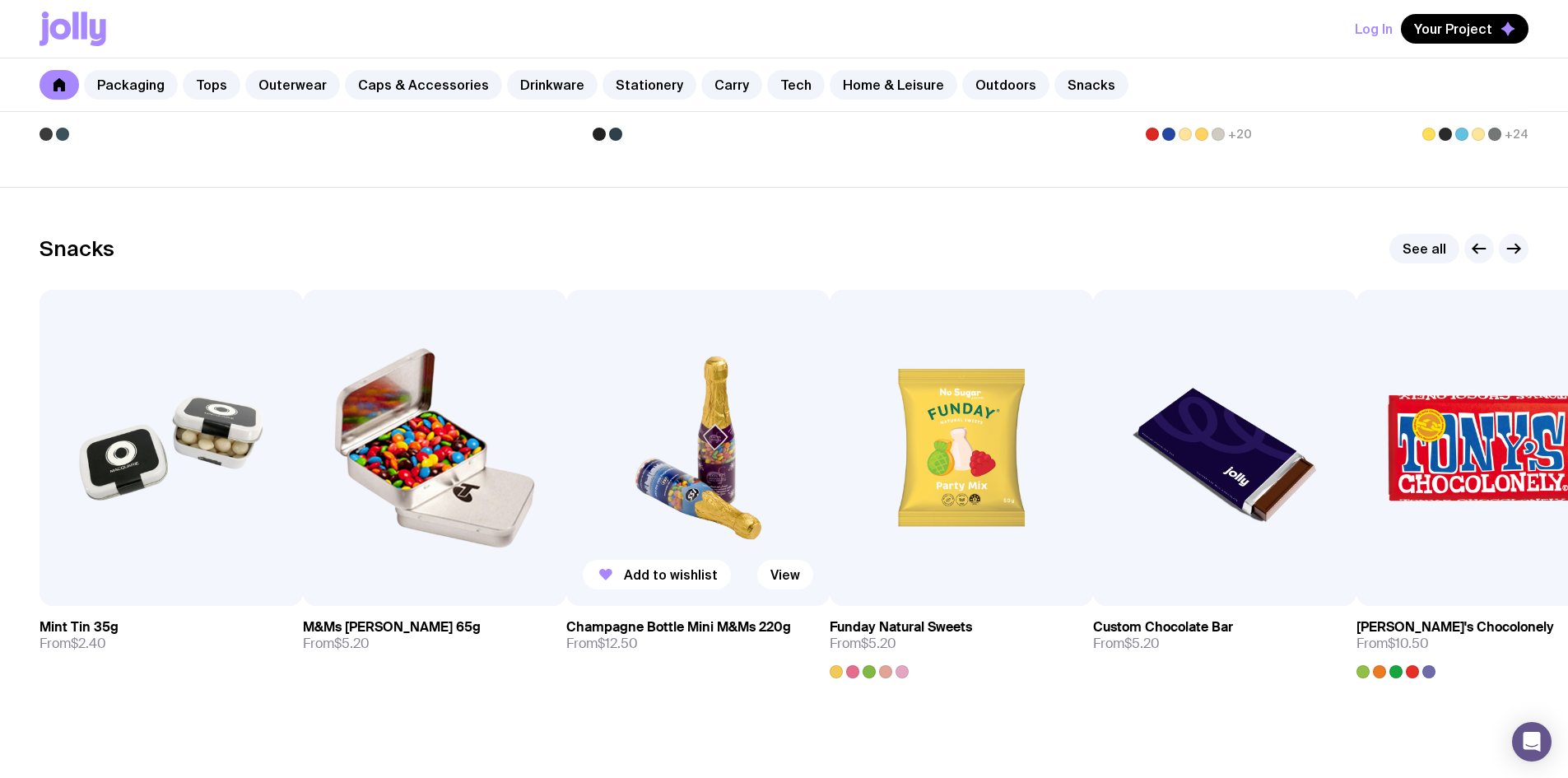
scroll to position [5564, 0]
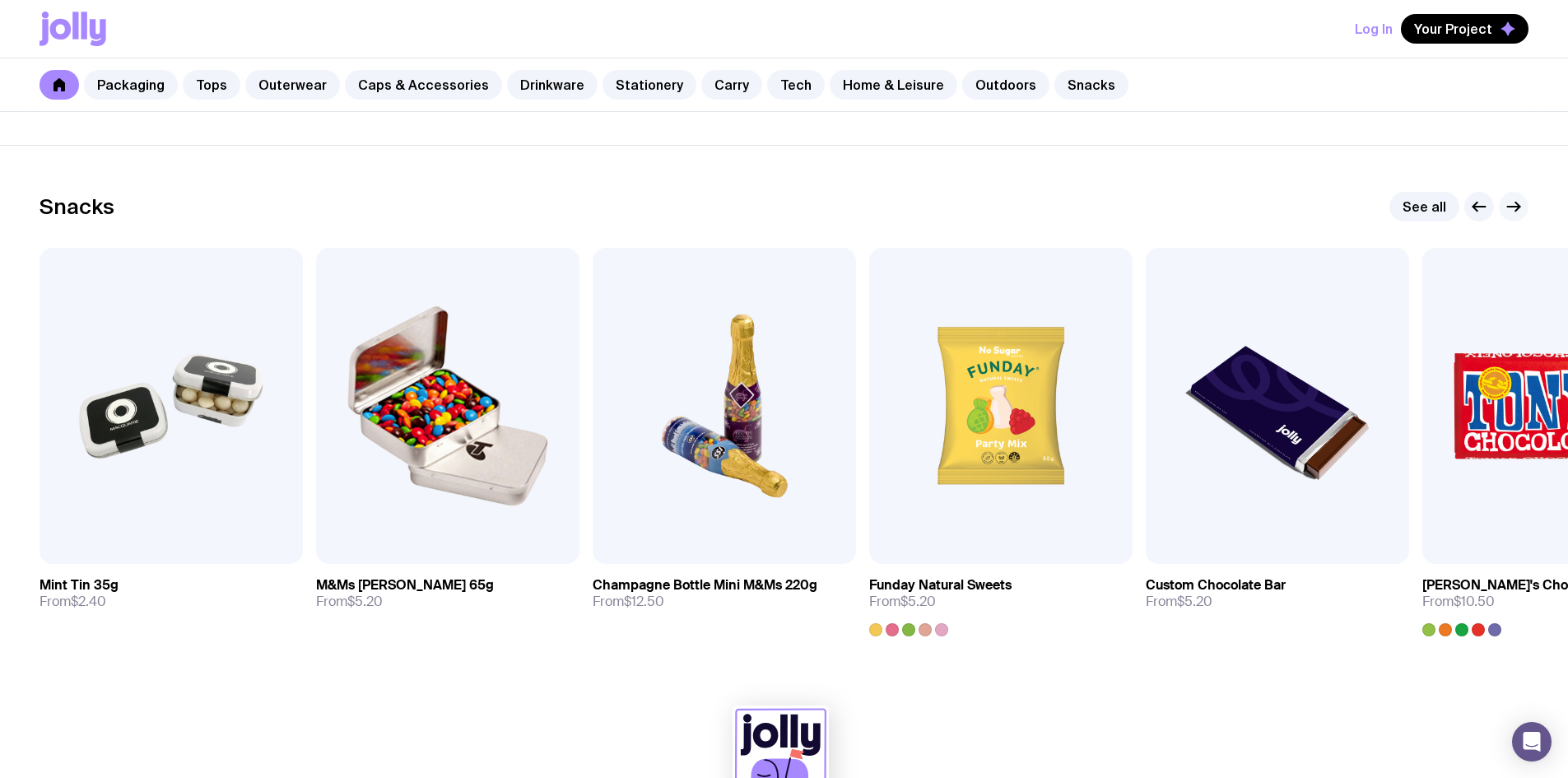
click at [1522, 207] on icon "button" at bounding box center [1514, 207] width 20 height 20
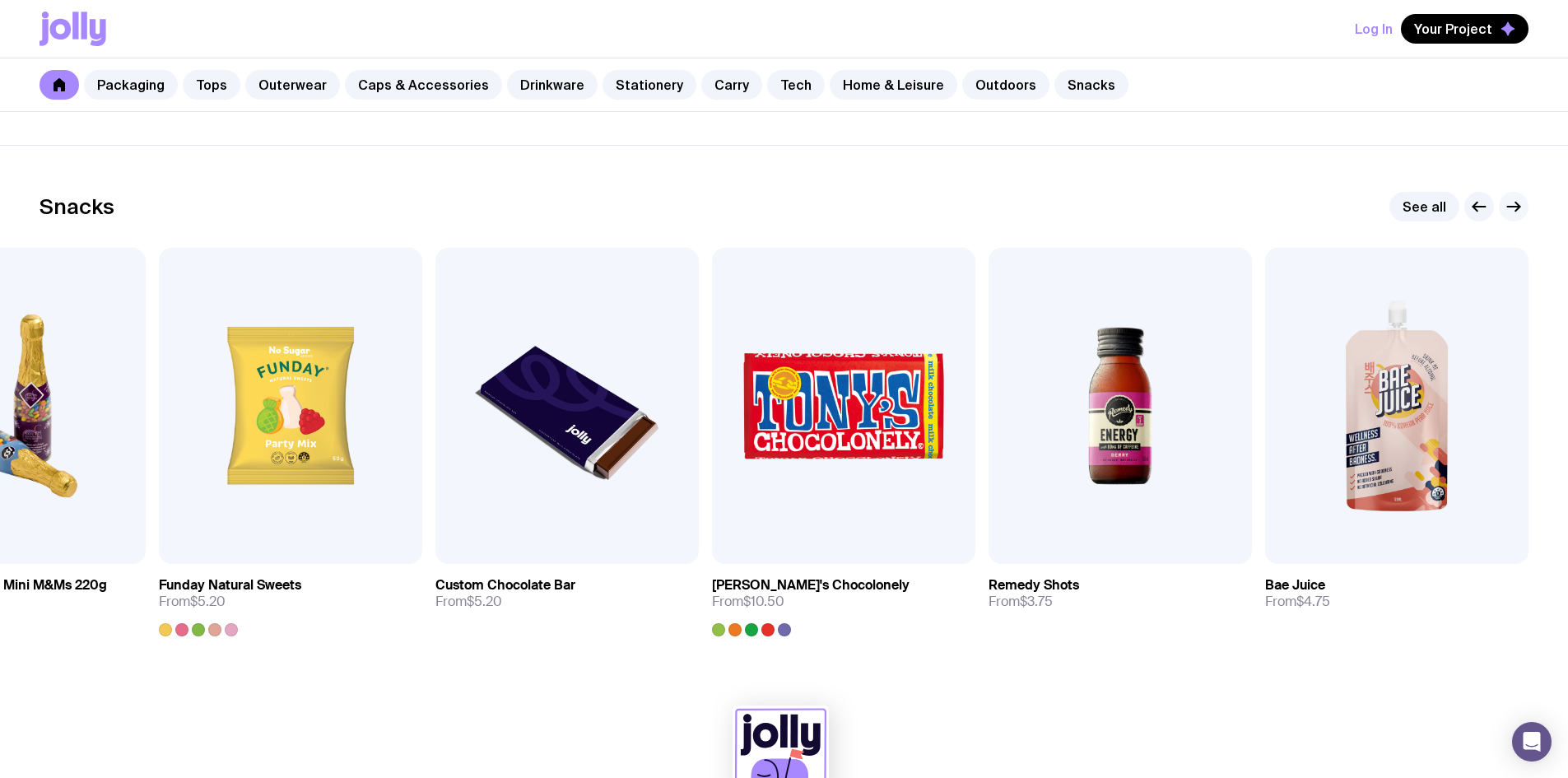
click at [1518, 203] on icon "button" at bounding box center [1514, 207] width 20 height 20
click at [1475, 205] on icon "button" at bounding box center [1475, 207] width 4 height 9
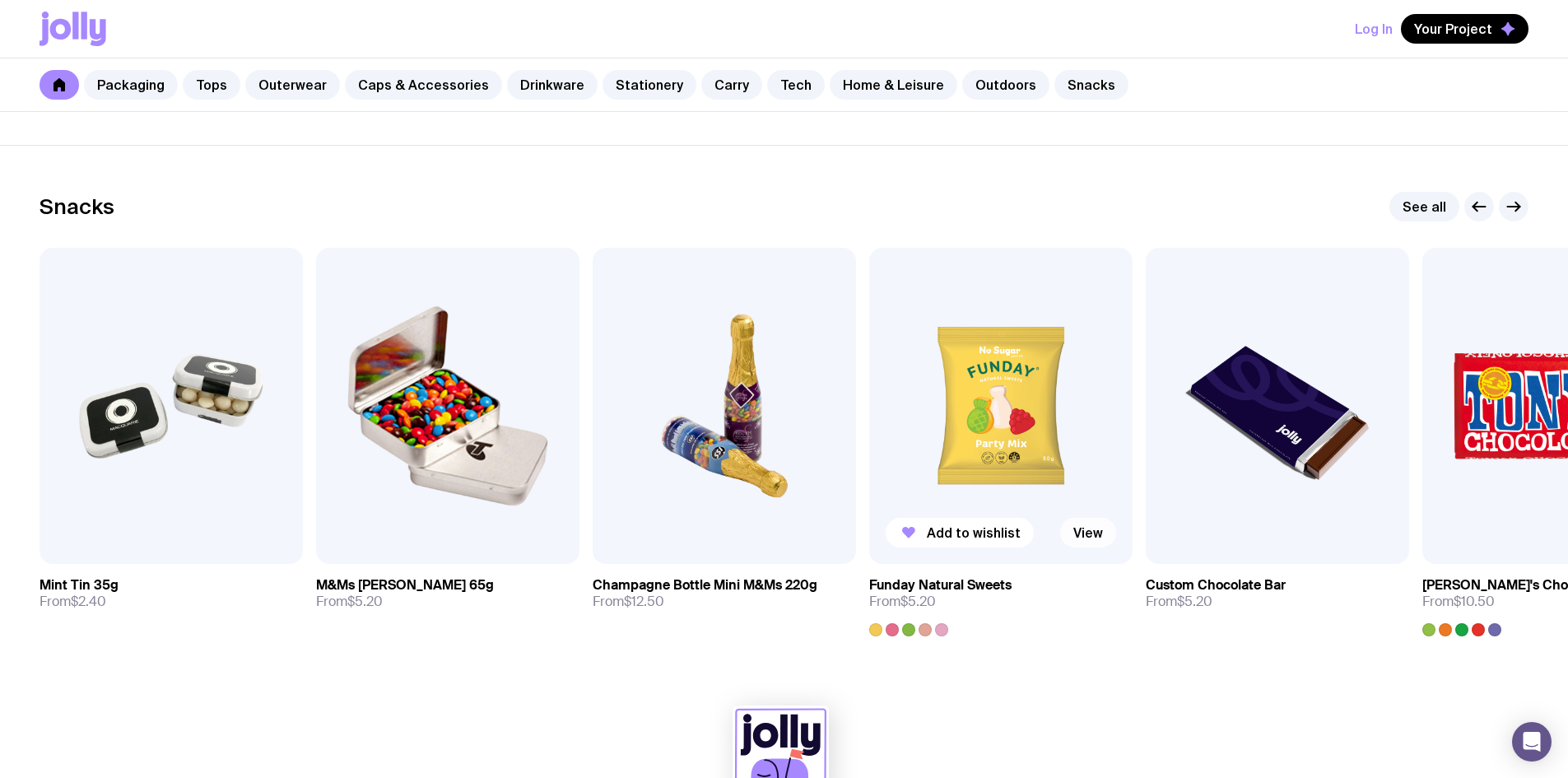
click at [1089, 534] on link "View" at bounding box center [1088, 532] width 56 height 30
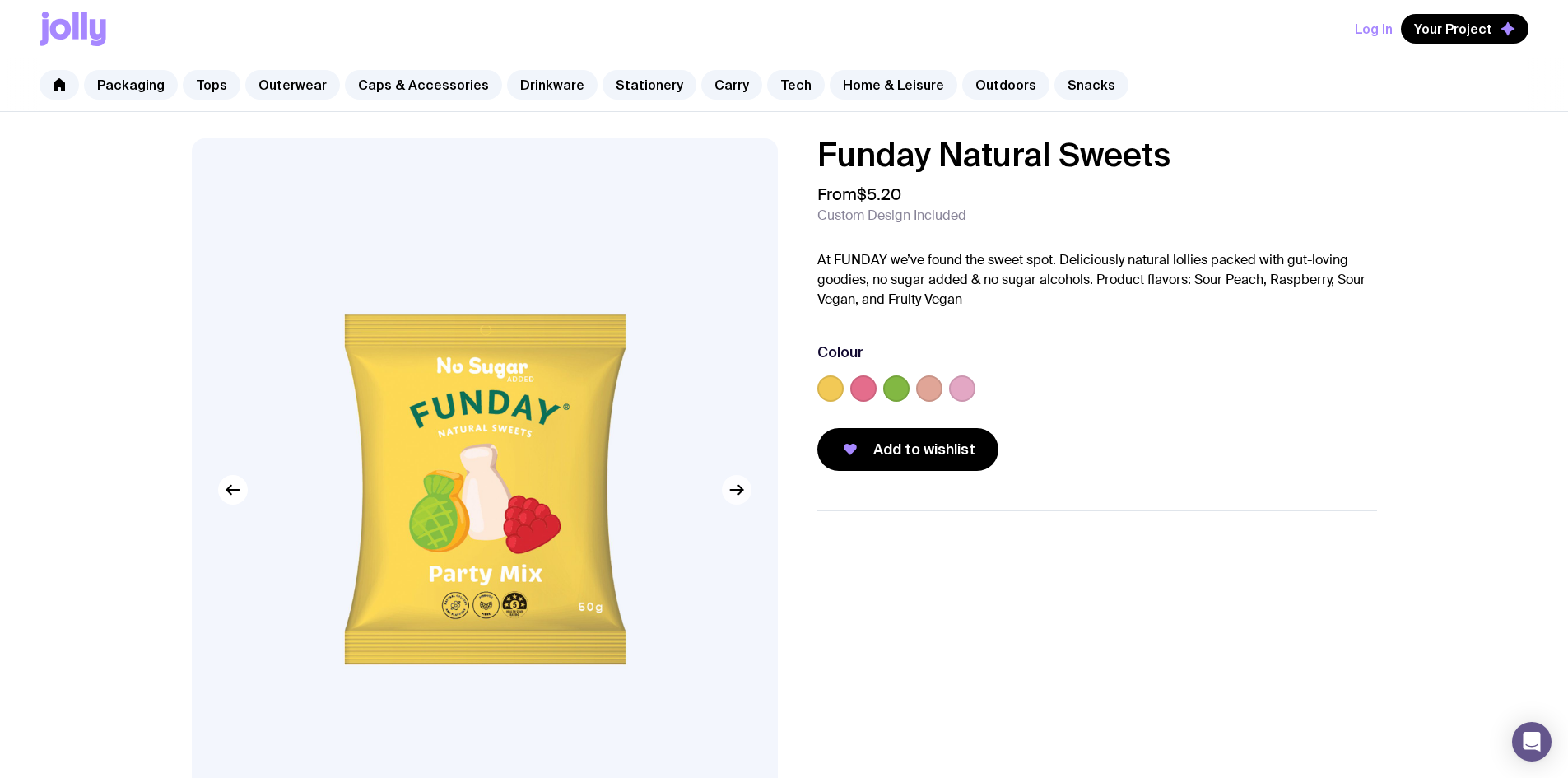
click at [735, 489] on icon "button" at bounding box center [736, 489] width 12 height 0
click at [736, 489] on icon "button" at bounding box center [736, 489] width 20 height 20
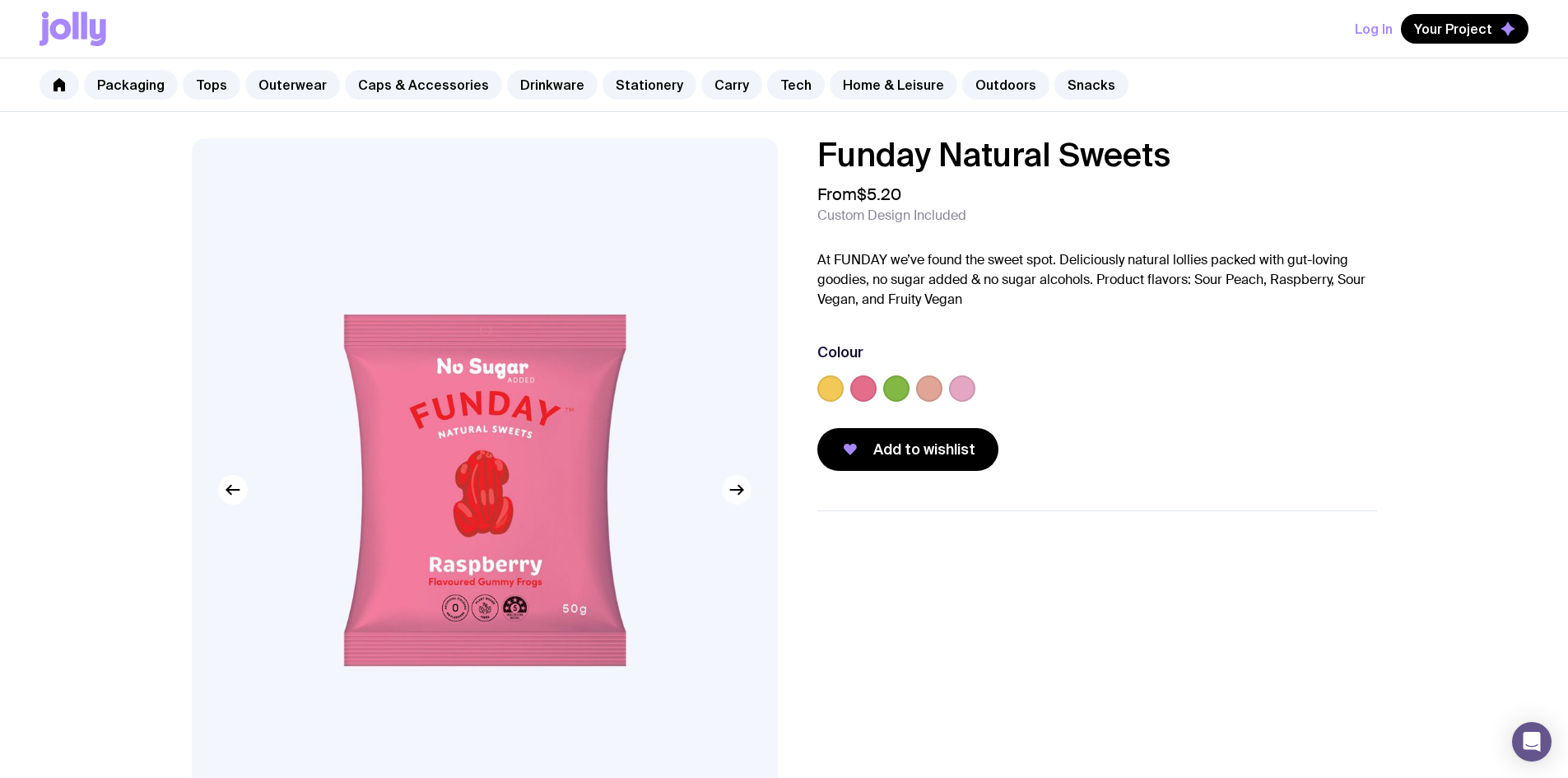
click at [740, 487] on icon "button" at bounding box center [740, 490] width 4 height 9
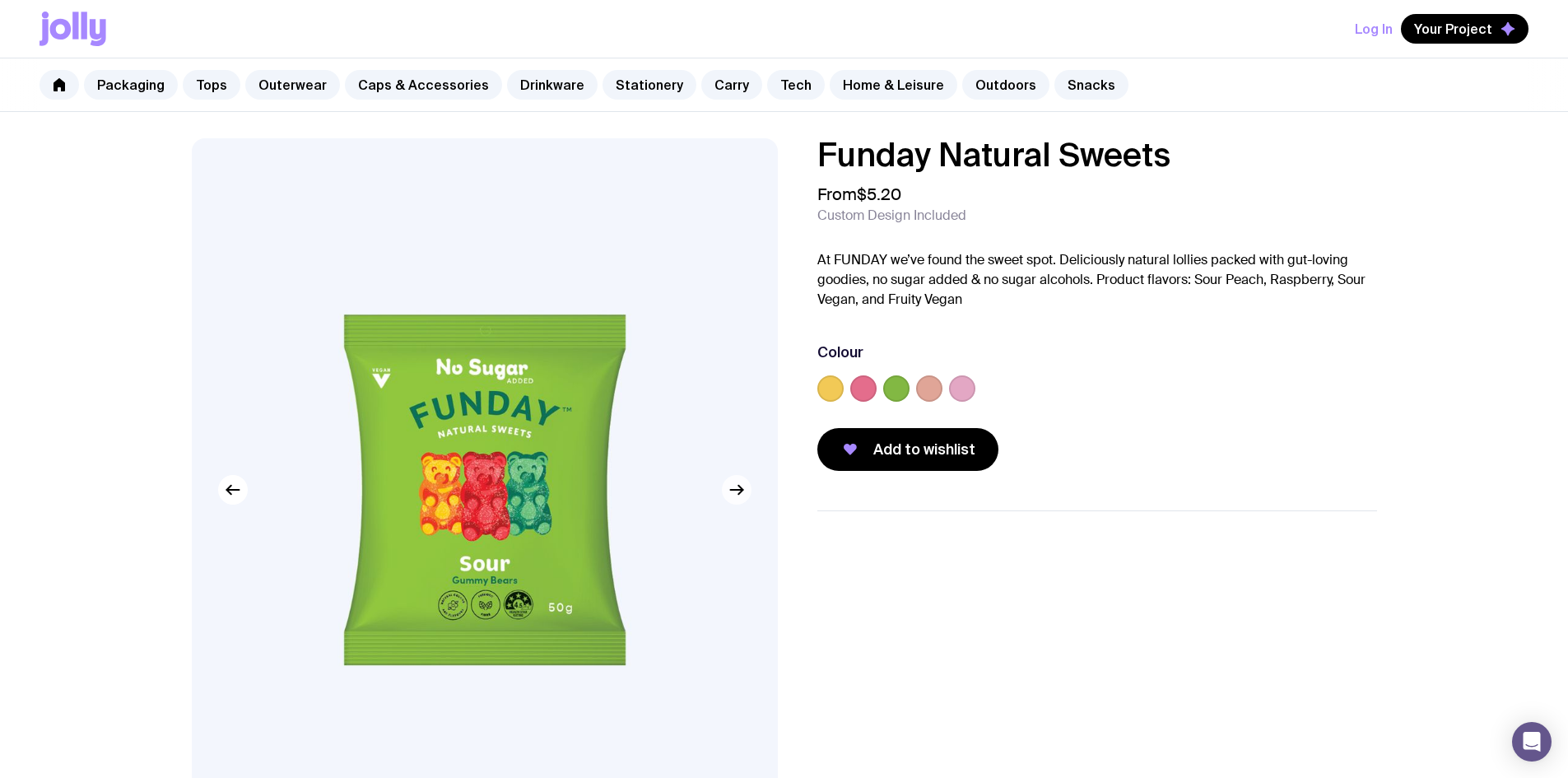
click at [739, 481] on icon "button" at bounding box center [736, 489] width 20 height 20
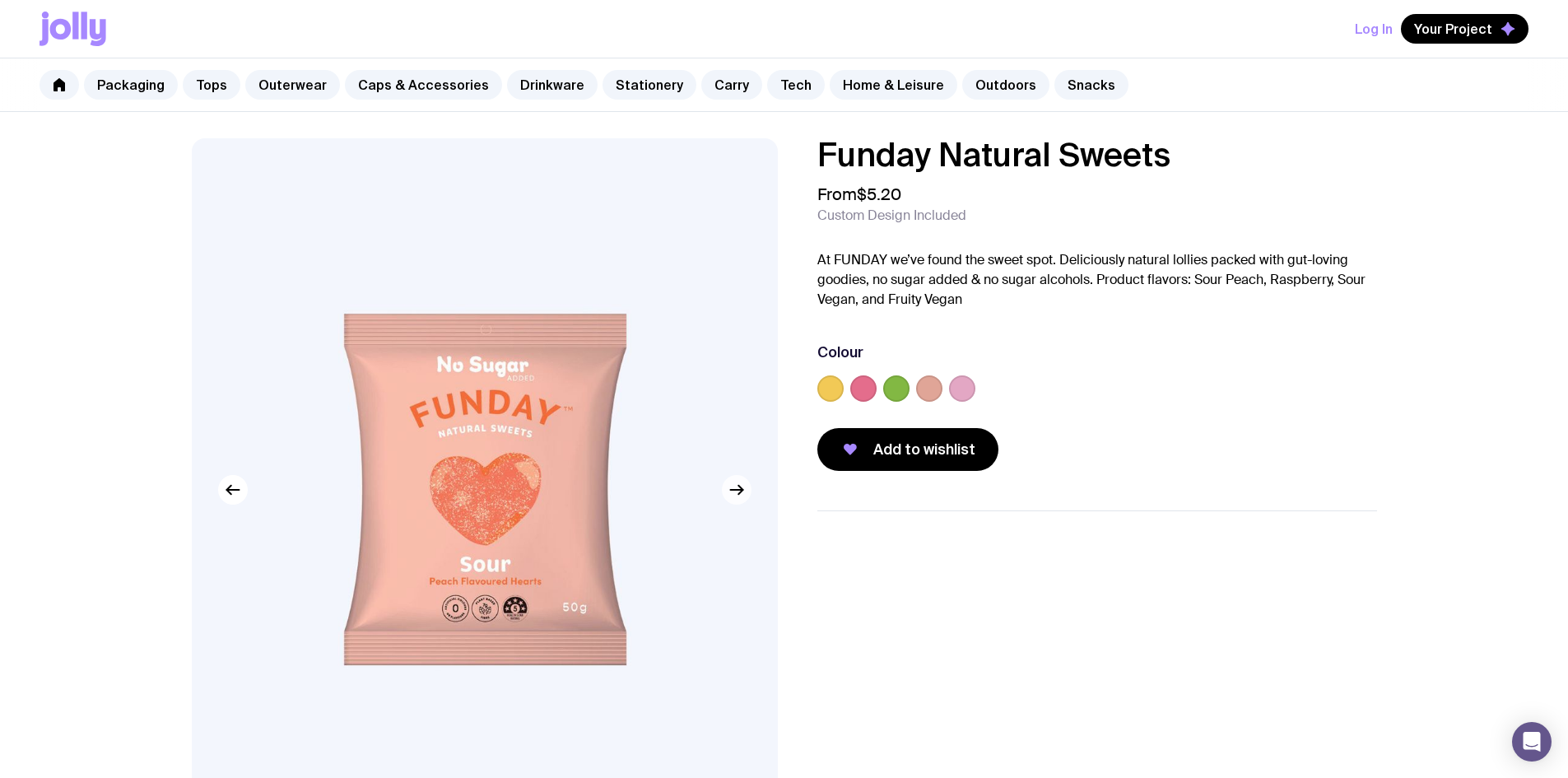
click at [738, 481] on icon "button" at bounding box center [736, 489] width 20 height 20
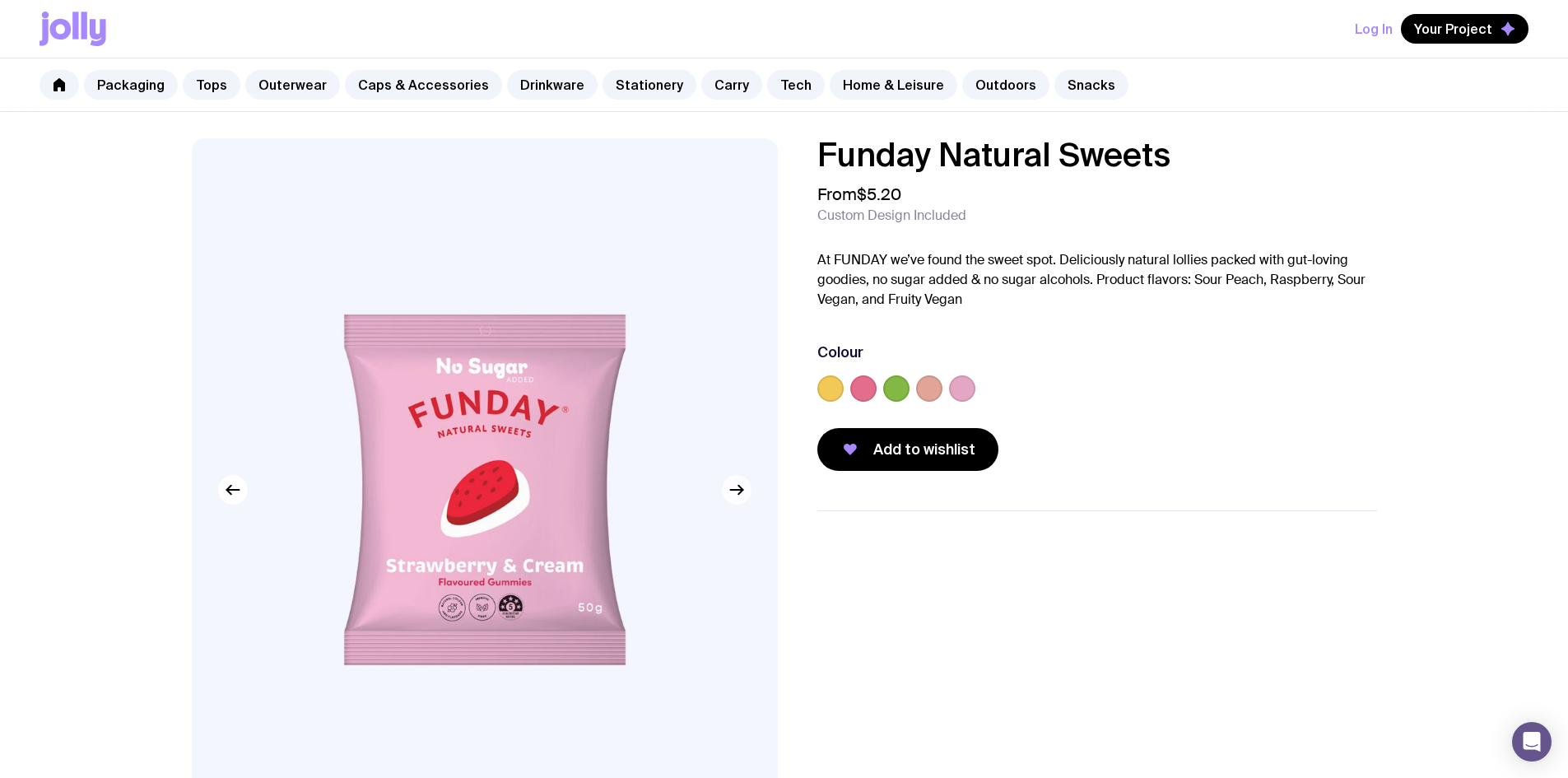
click at [738, 481] on icon "button" at bounding box center [736, 489] width 20 height 20
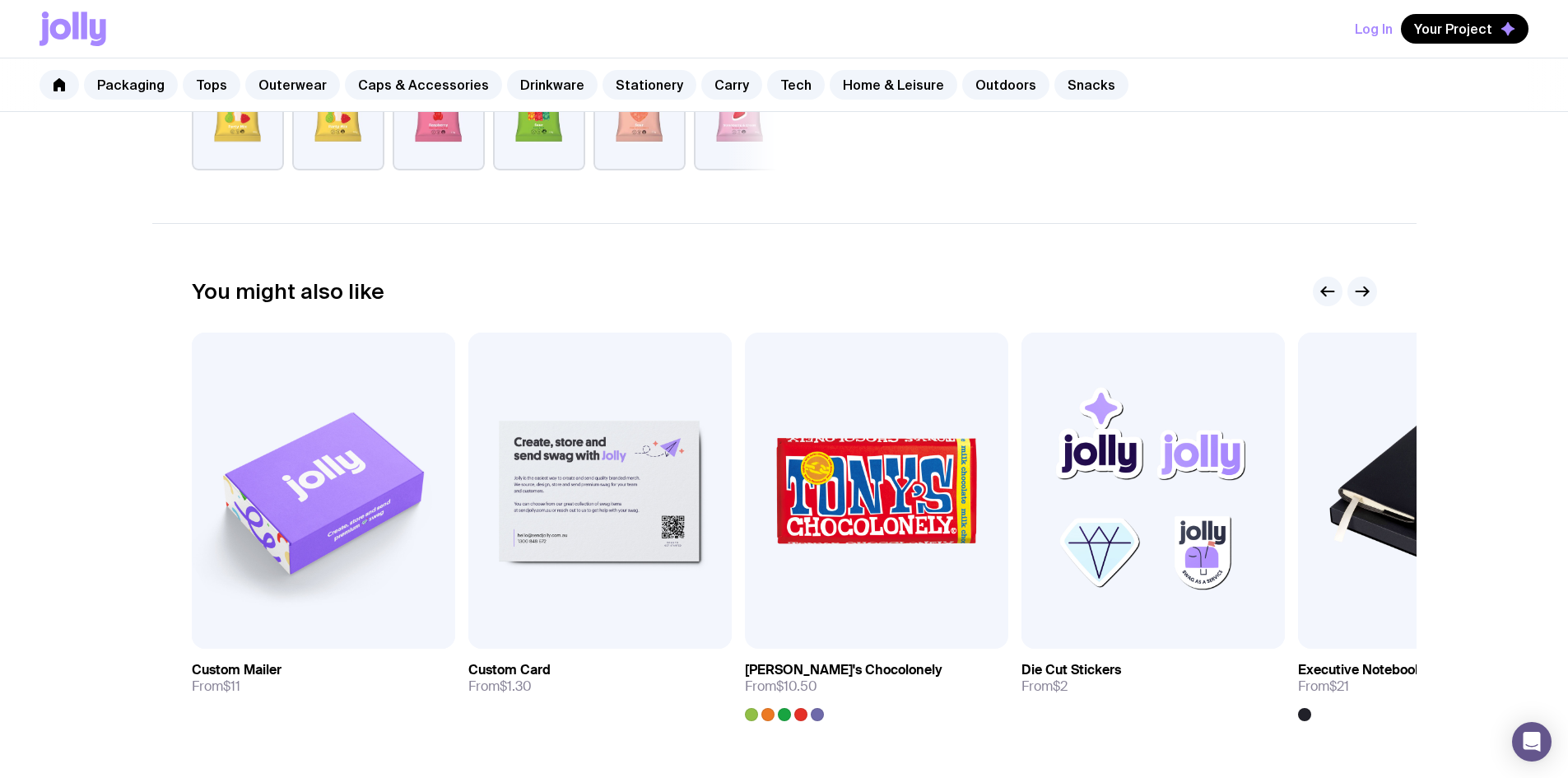
scroll to position [905, 0]
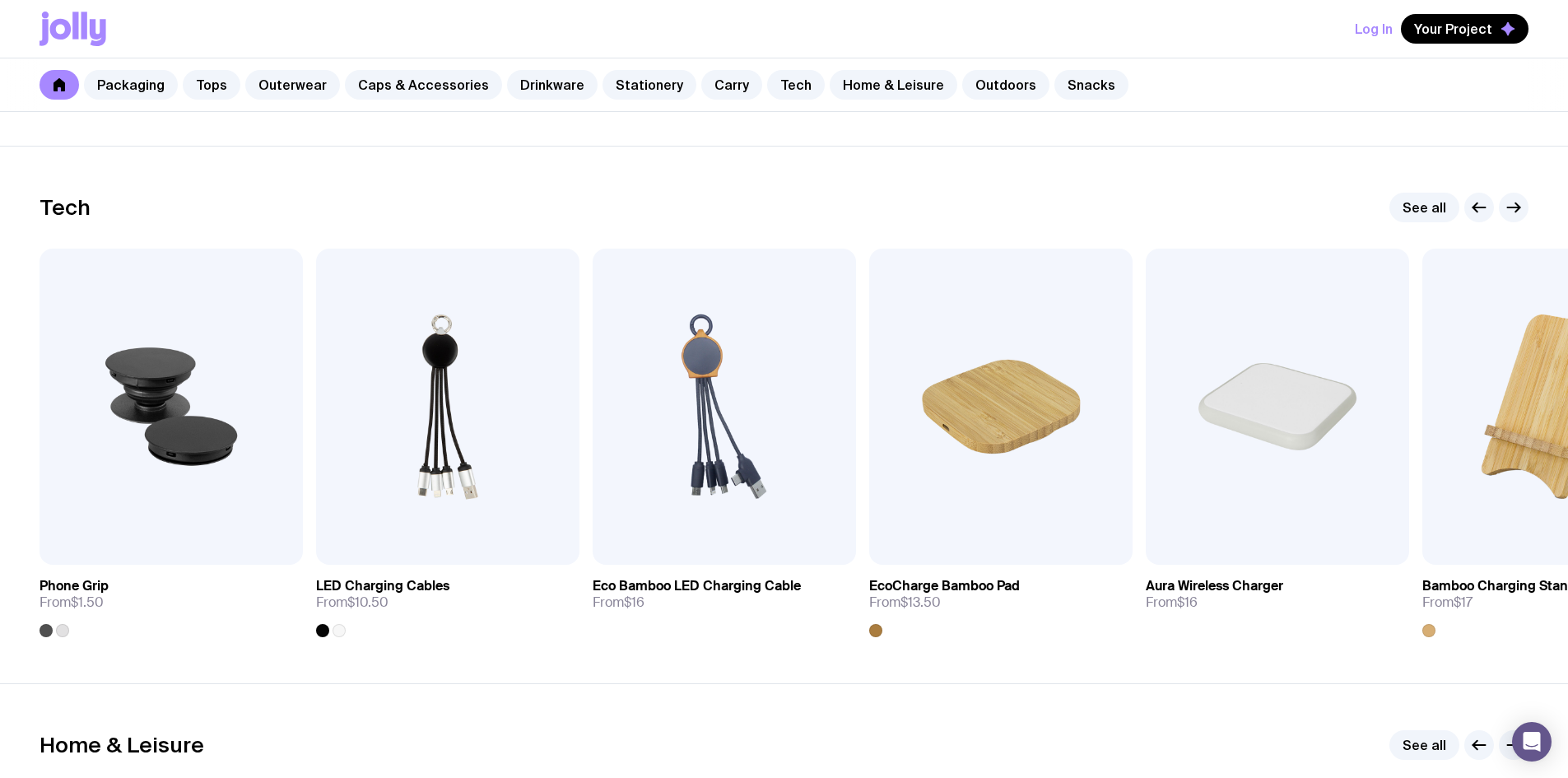
scroll to position [3922, 0]
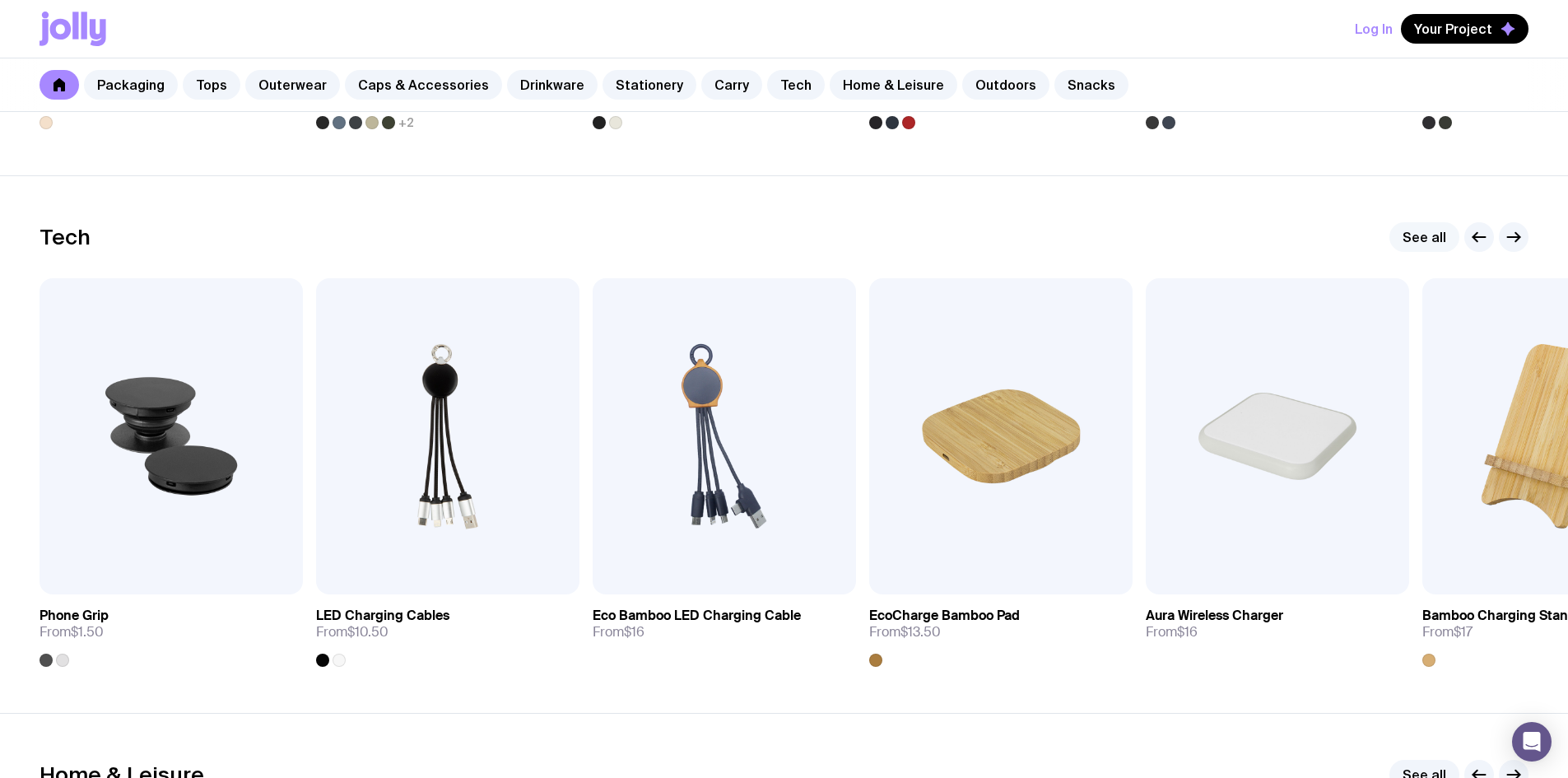
click at [1417, 233] on link "See all" at bounding box center [1424, 237] width 70 height 30
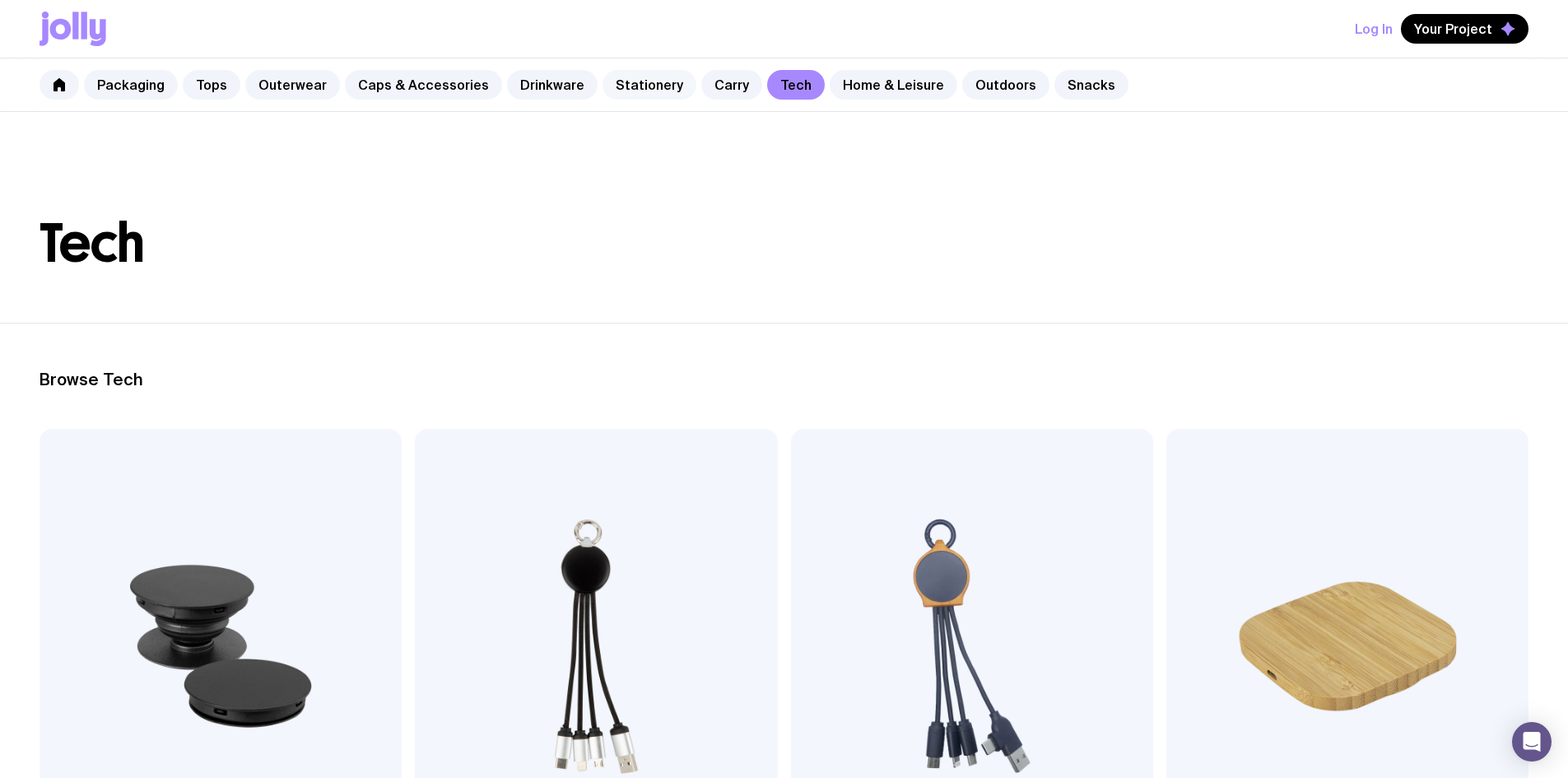
click at [613, 81] on link "Stationery" at bounding box center [649, 85] width 94 height 30
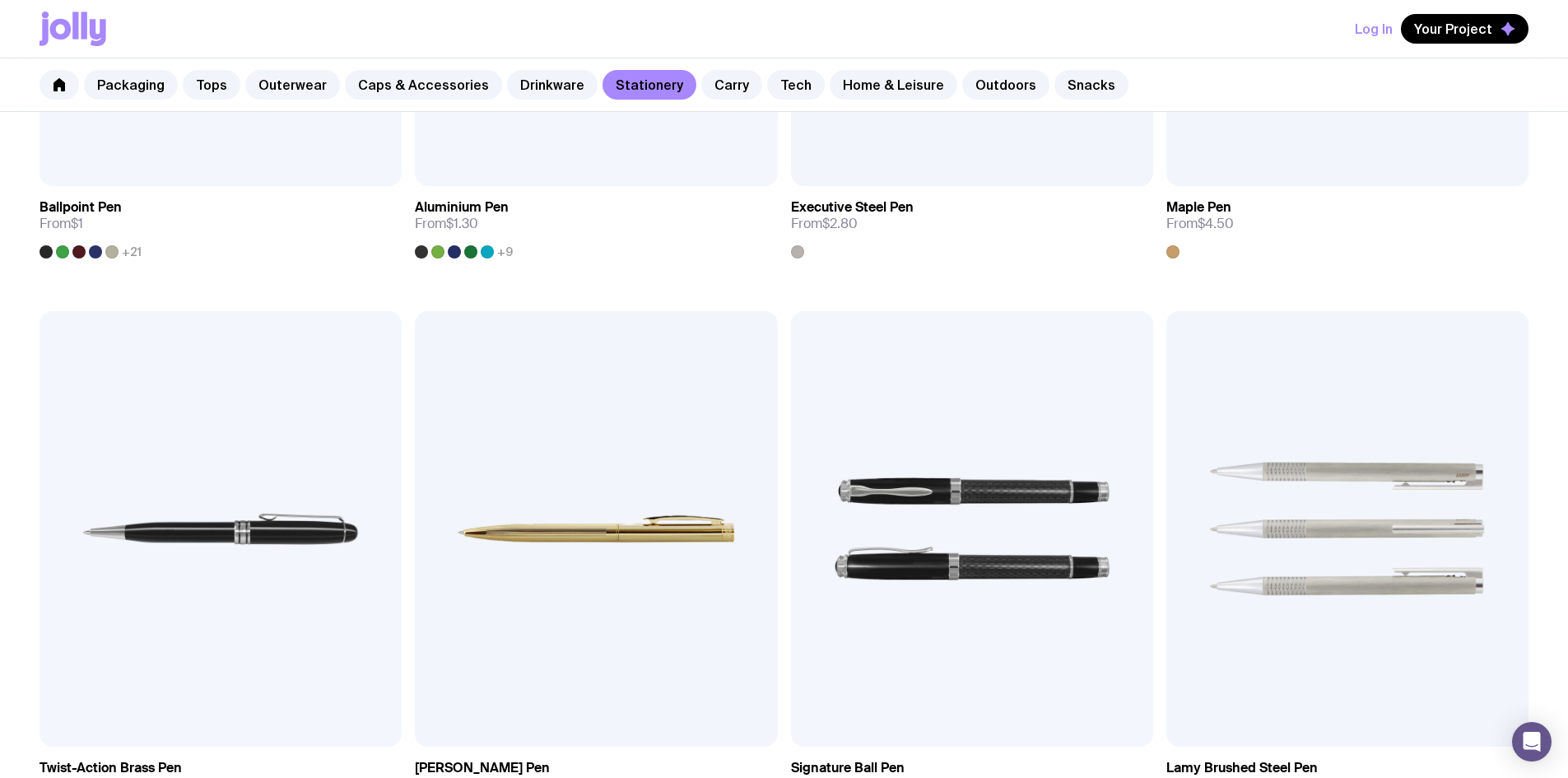
scroll to position [658, 0]
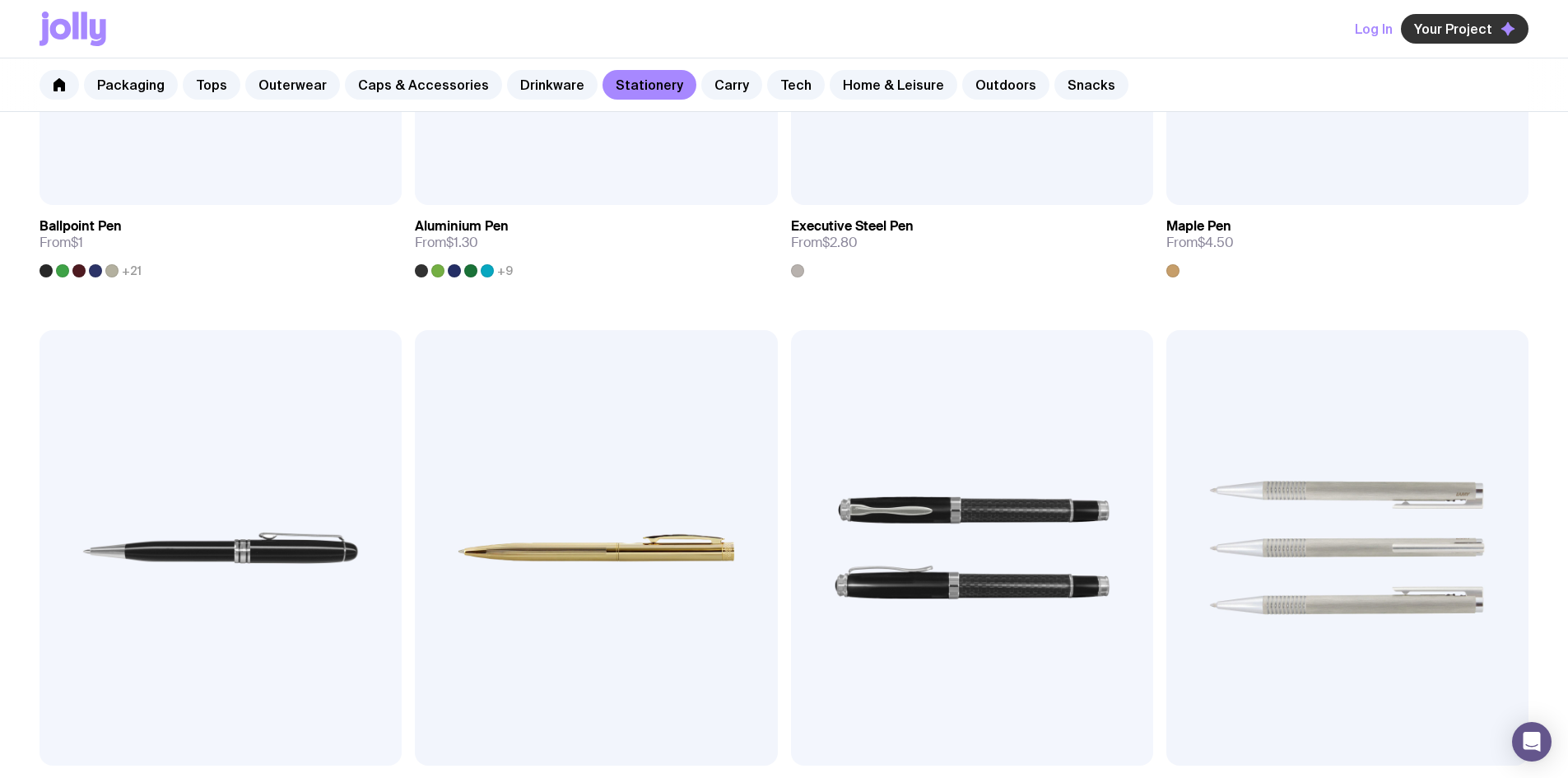
click at [1462, 21] on span "Your Project" at bounding box center [1452, 29] width 78 height 17
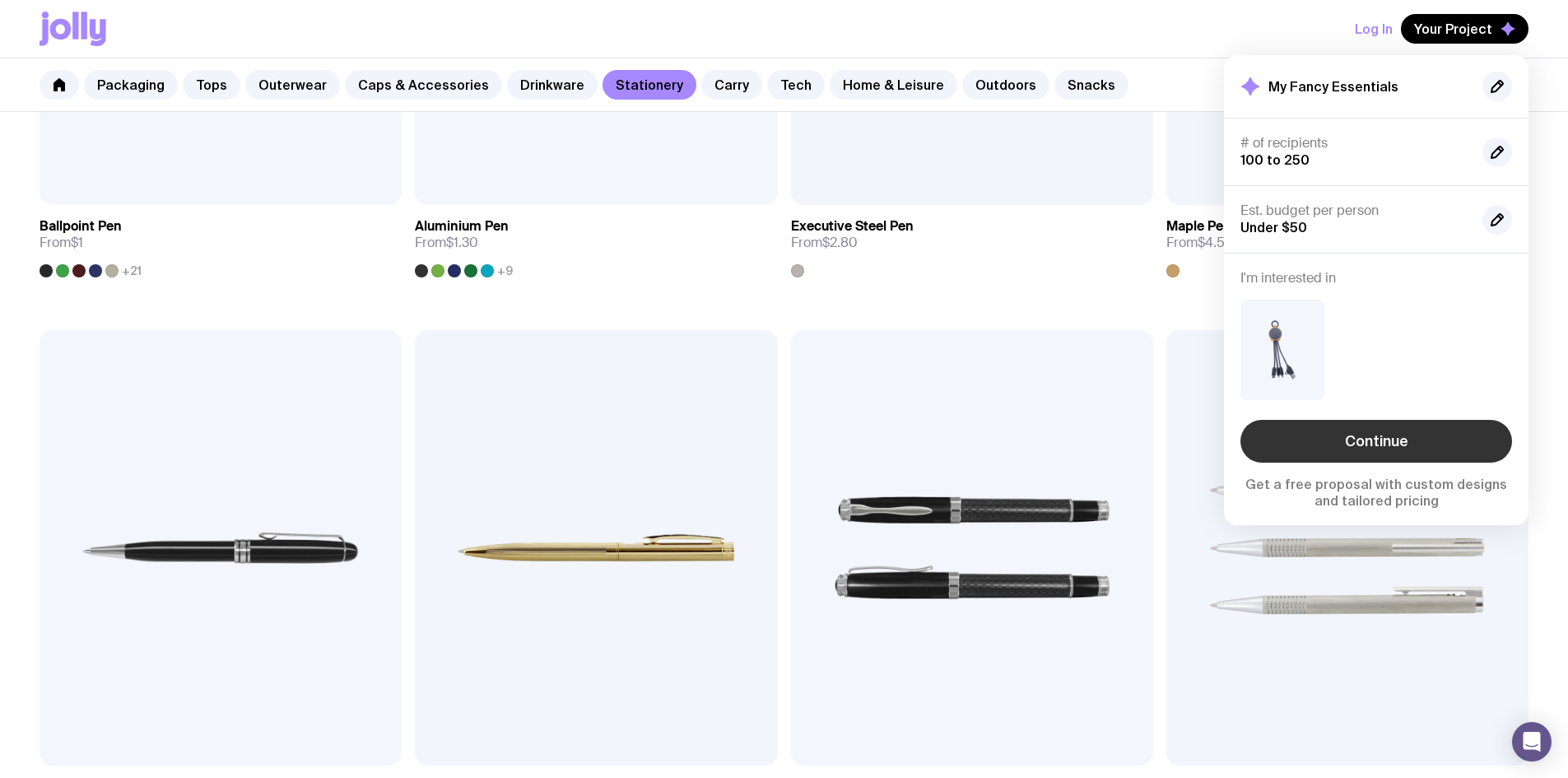
click at [1416, 438] on link "Continue" at bounding box center [1376, 441] width 271 height 43
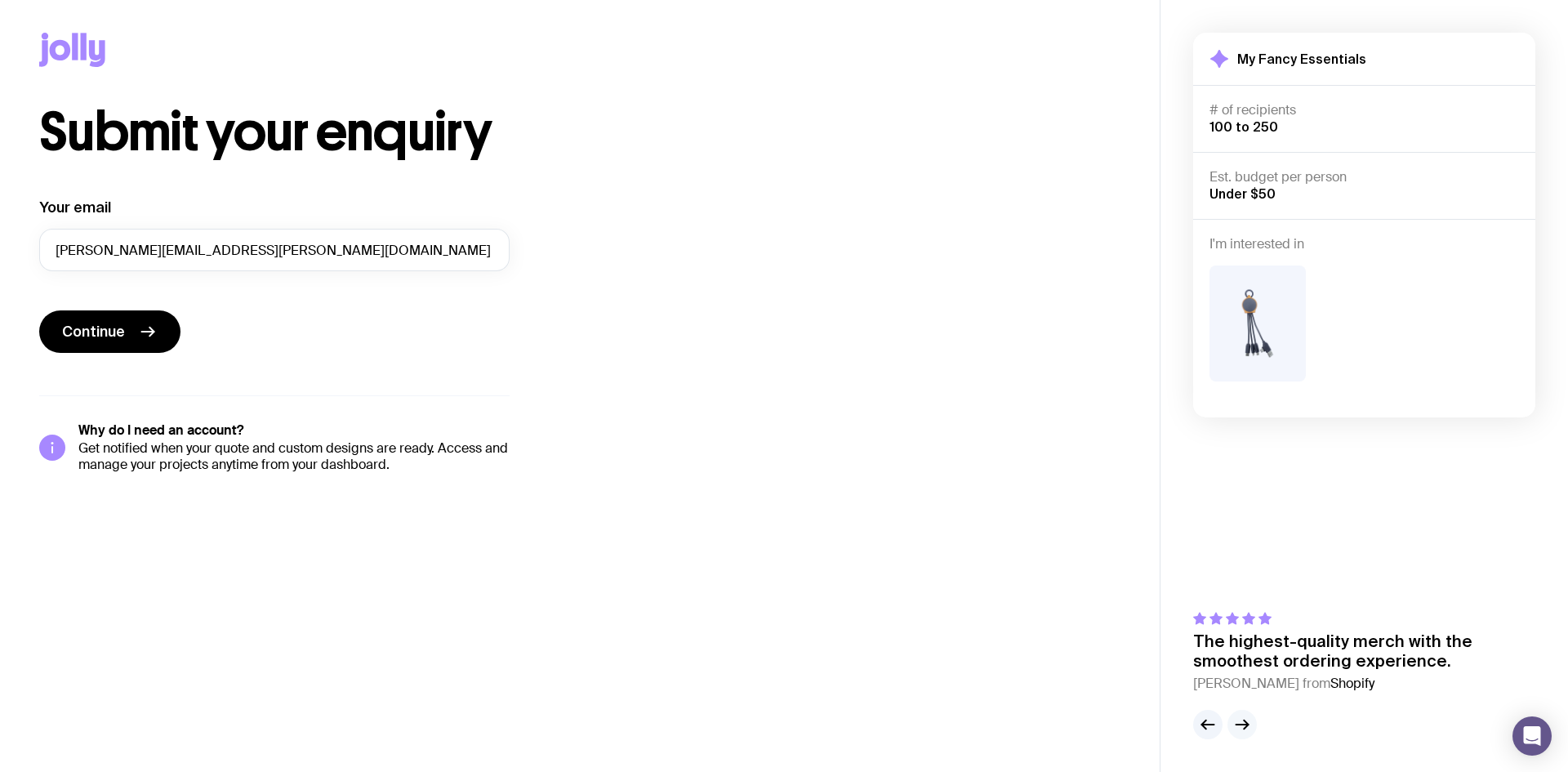
click at [1253, 722] on button "button" at bounding box center [1242, 724] width 30 height 30
click at [1246, 722] on icon "button" at bounding box center [1246, 724] width 4 height 9
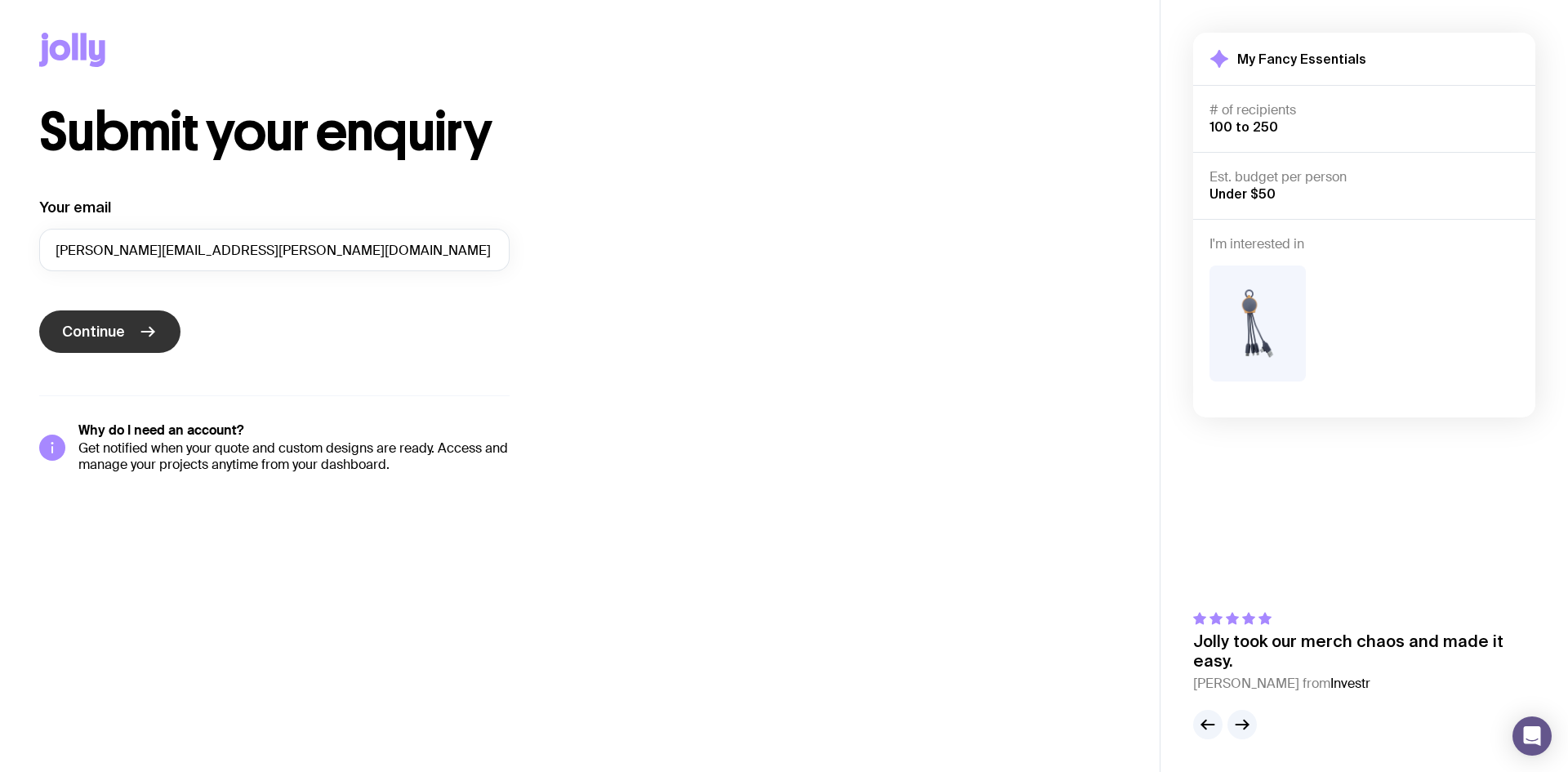
click at [111, 323] on span "Continue" at bounding box center [93, 331] width 63 height 20
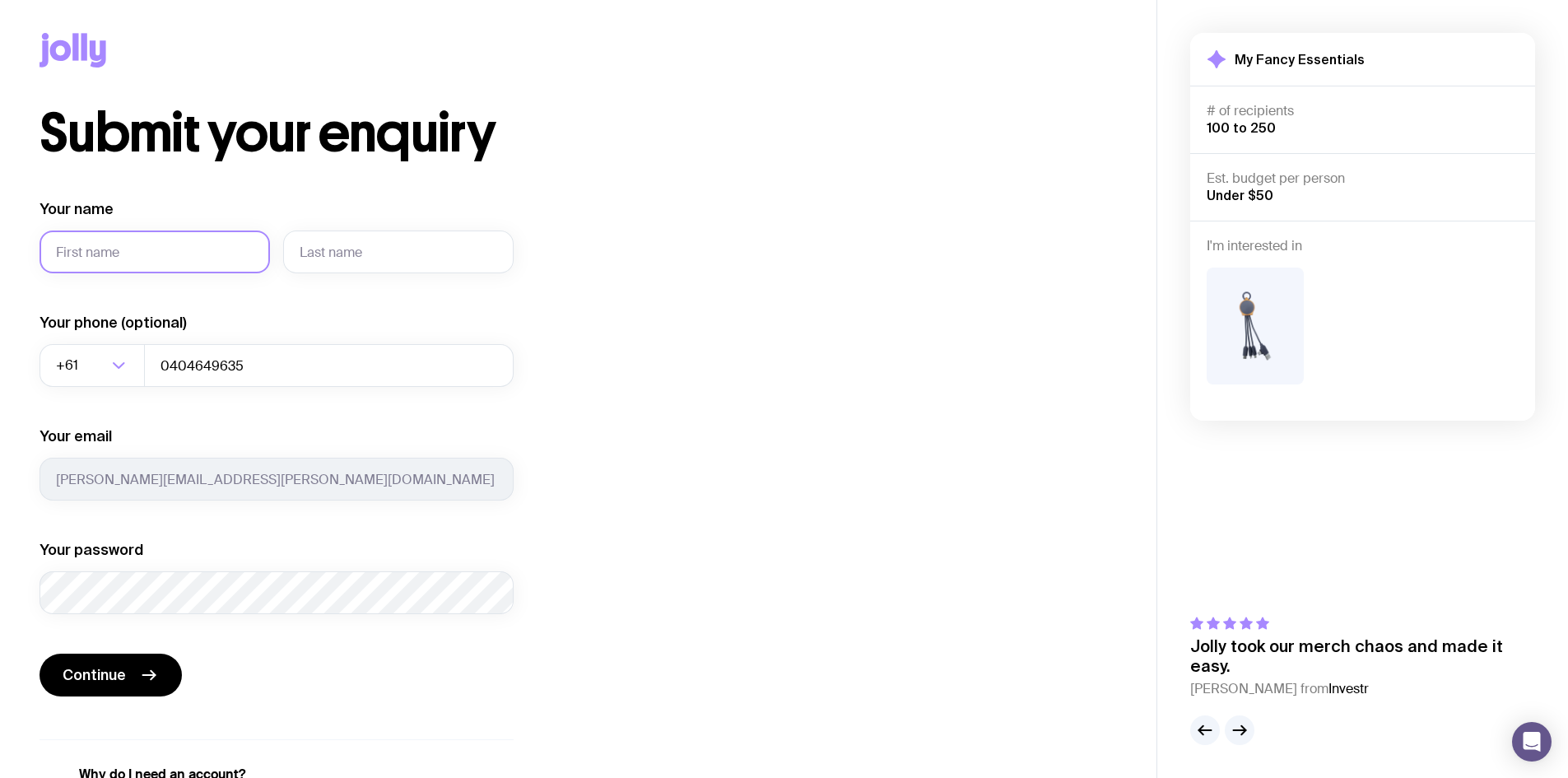
click at [146, 237] on input "Your name" at bounding box center [154, 251] width 230 height 43
type input "[PERSON_NAME]"
click at [338, 252] on input "text" at bounding box center [397, 251] width 230 height 43
type input "[PERSON_NAME]"
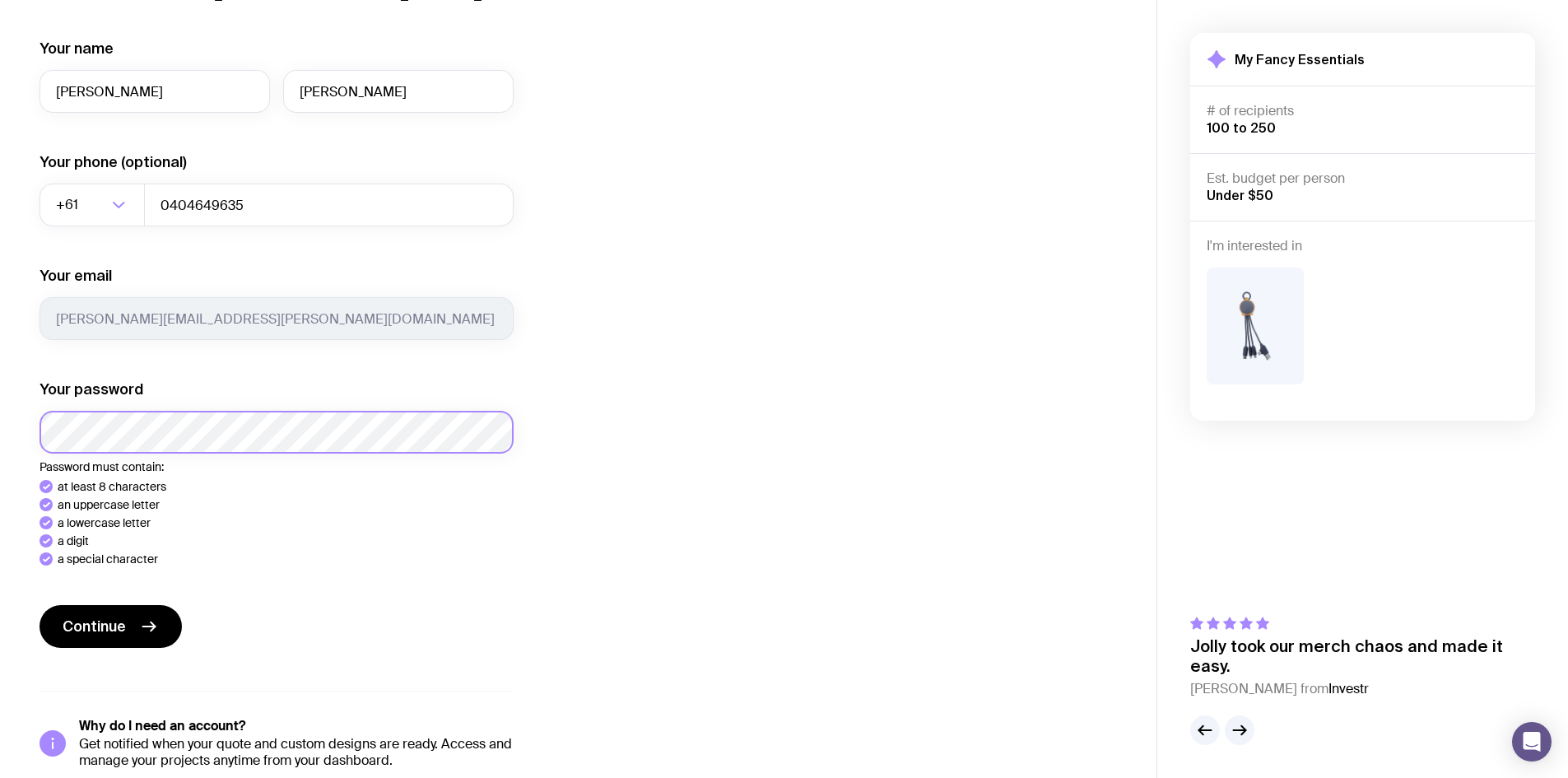
scroll to position [185, 0]
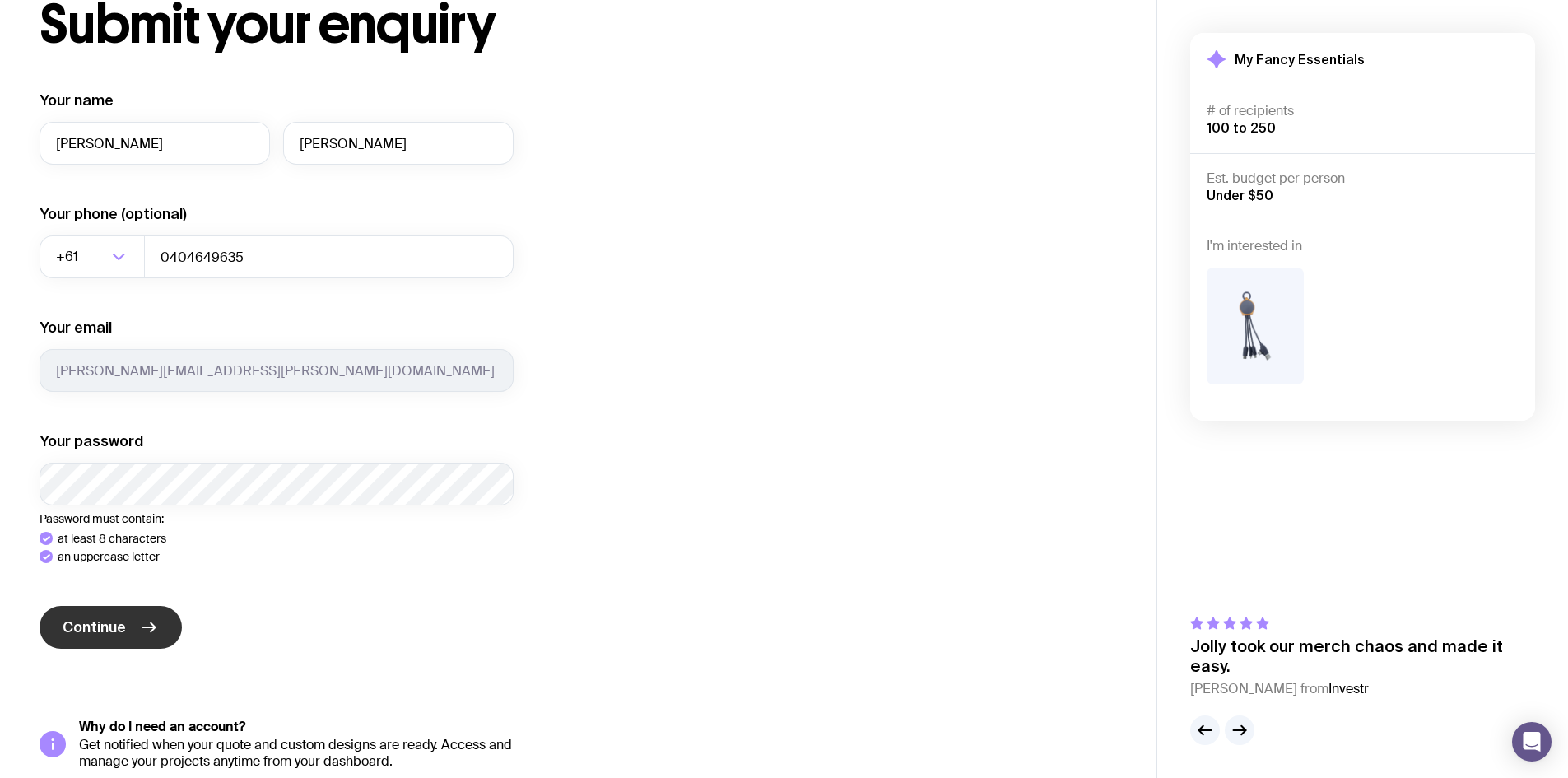
click at [135, 610] on button "Continue" at bounding box center [110, 627] width 143 height 43
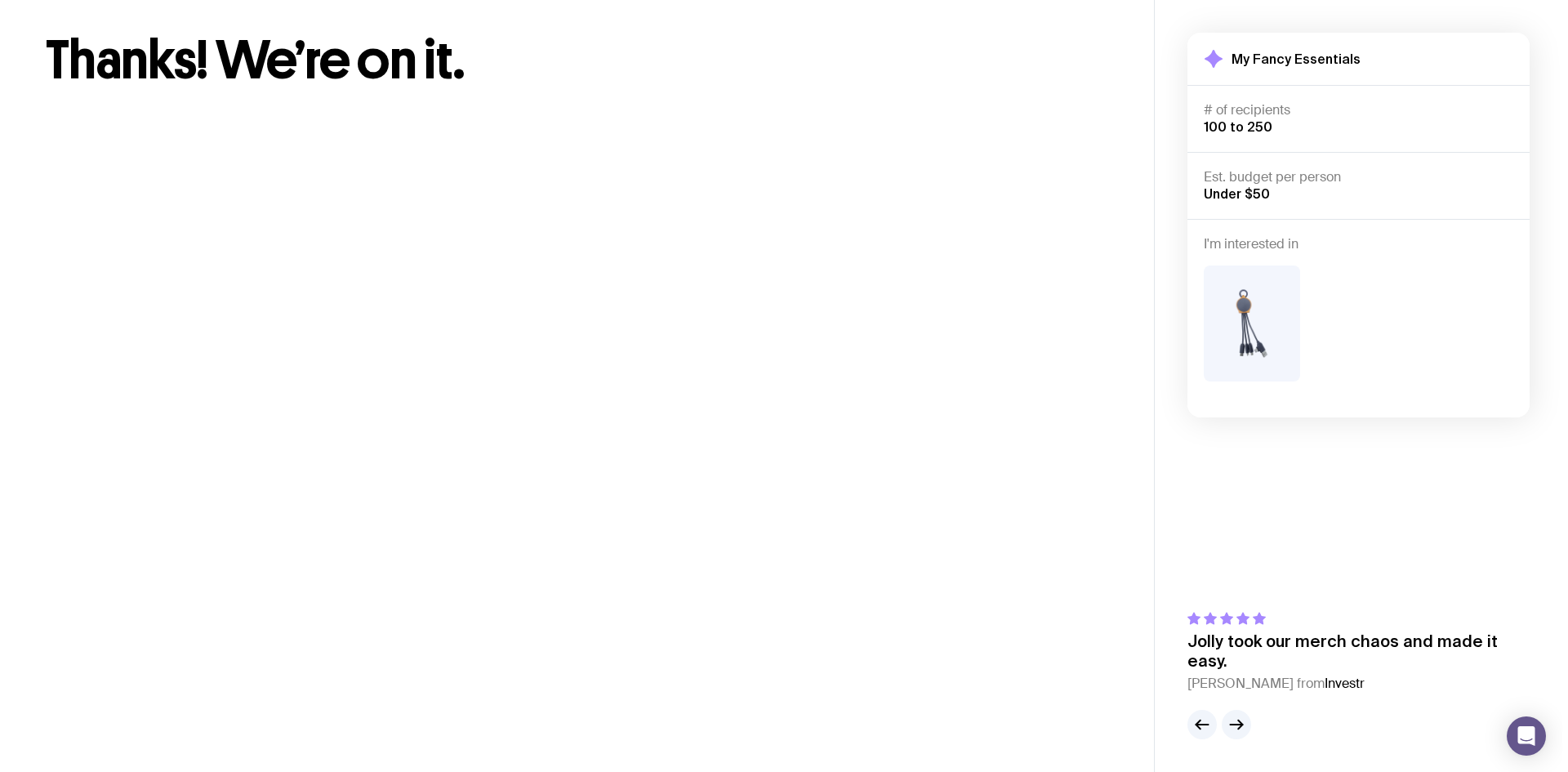
scroll to position [0, 0]
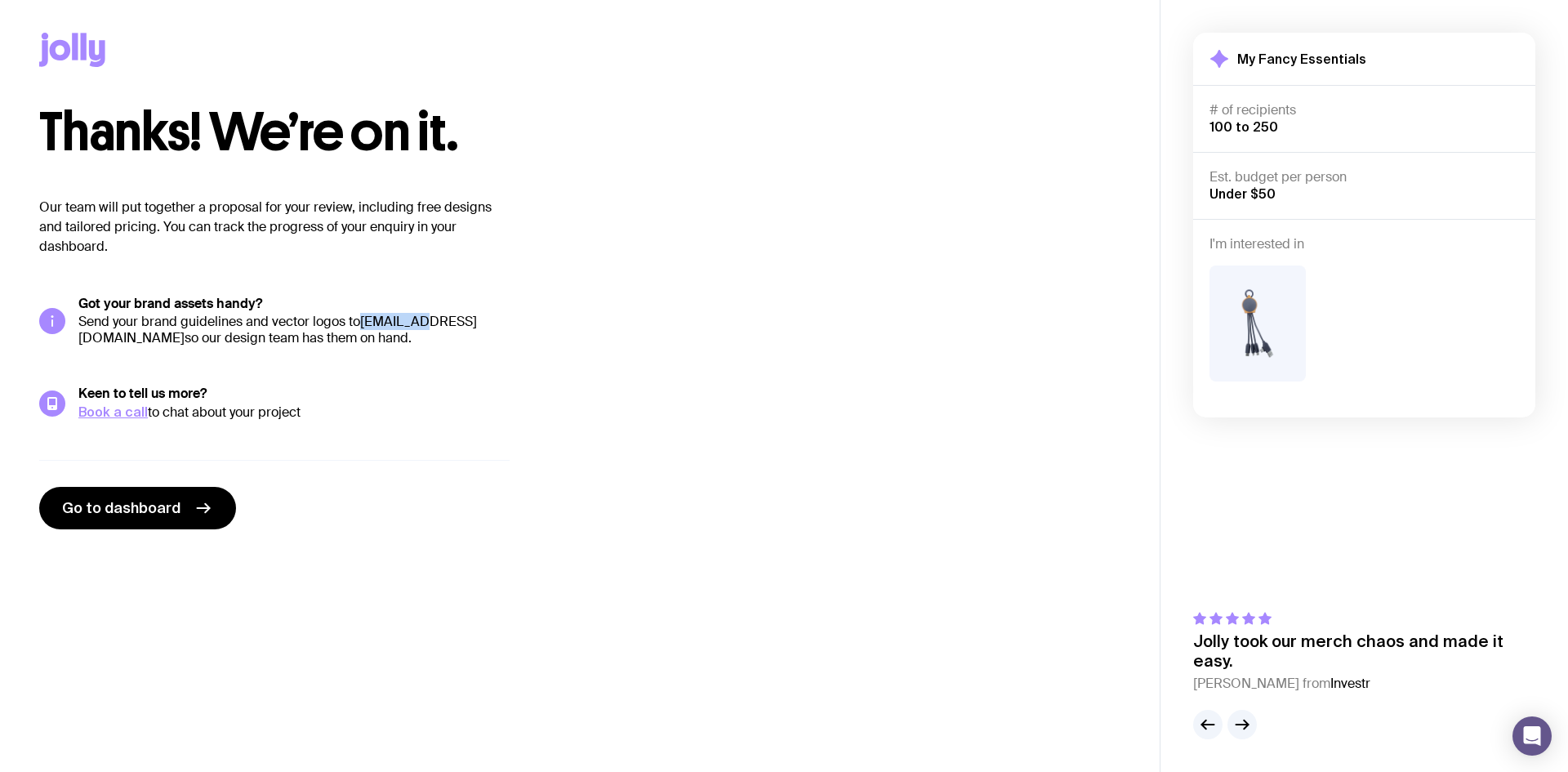
drag, startPoint x: 74, startPoint y: 343, endPoint x: 148, endPoint y: 343, distance: 74.0
click at [148, 343] on div "Got your brand assets handy? Send your brand guidelines and vector logos to [EM…" at bounding box center [275, 320] width 471 height 50
click at [187, 341] on link "[EMAIL_ADDRESS][DOMAIN_NAME]" at bounding box center [277, 329] width 399 height 34
